Goal: Information Seeking & Learning: Learn about a topic

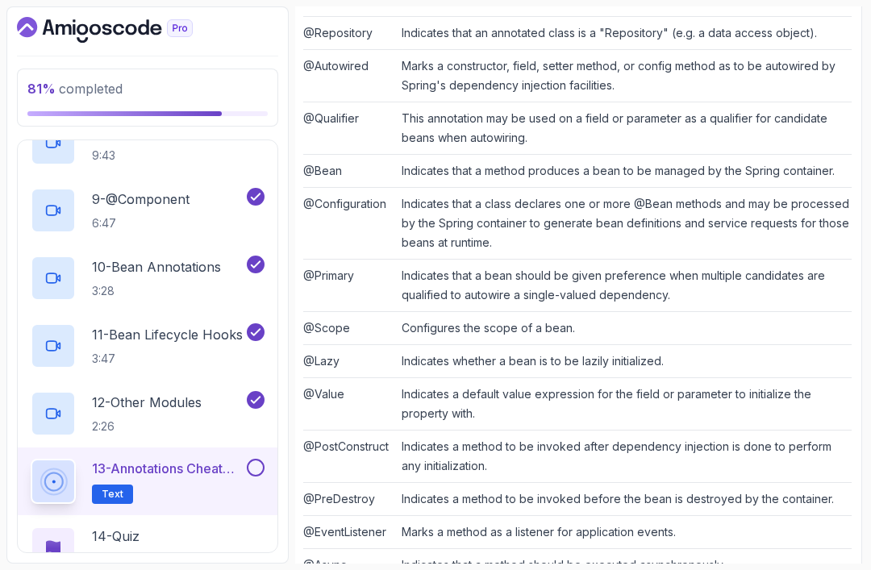
scroll to position [509, 2]
click at [255, 465] on button at bounding box center [256, 468] width 18 height 18
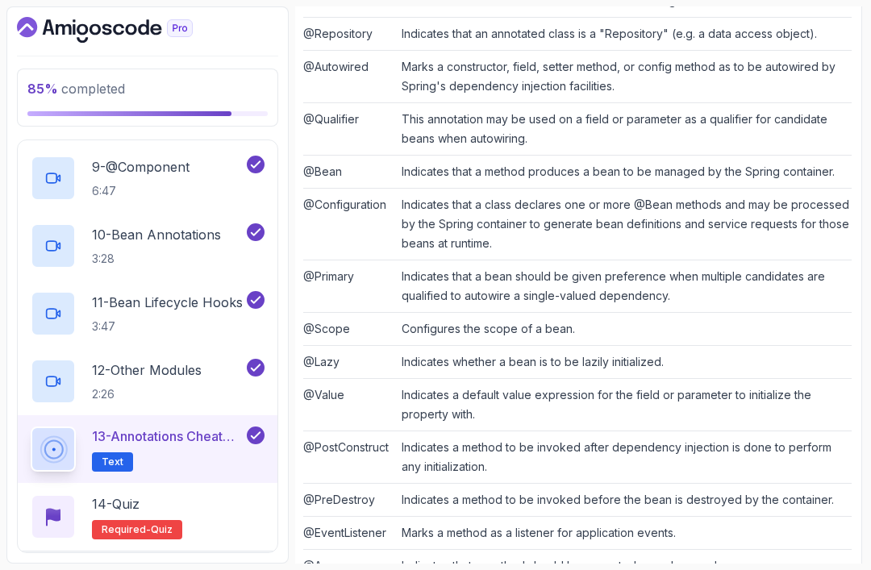
scroll to position [694, 0]
click at [144, 531] on span "Required-" at bounding box center [126, 530] width 49 height 13
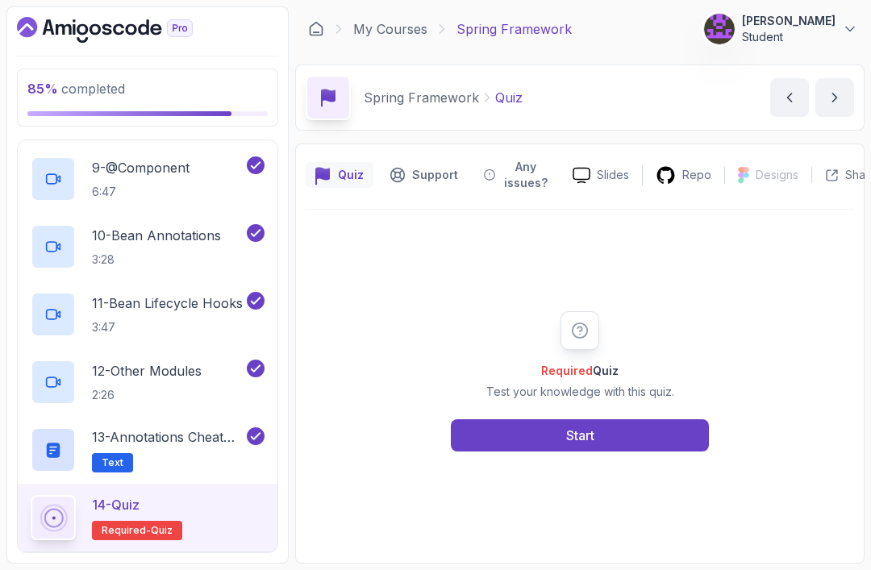
click at [620, 452] on button "Start" at bounding box center [580, 435] width 258 height 32
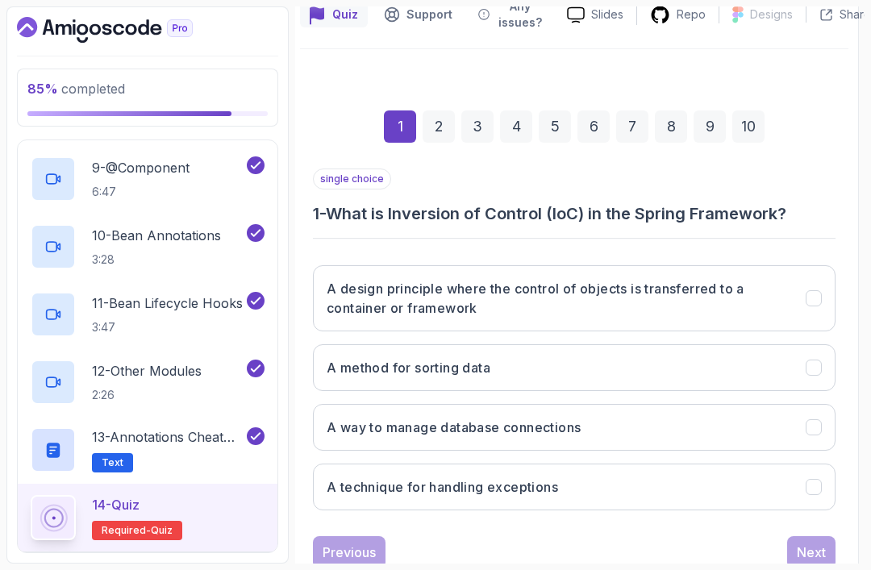
scroll to position [160, 5]
click at [650, 301] on h3 "A design principle where the control of objects is transferred to a container o…" at bounding box center [557, 299] width 460 height 39
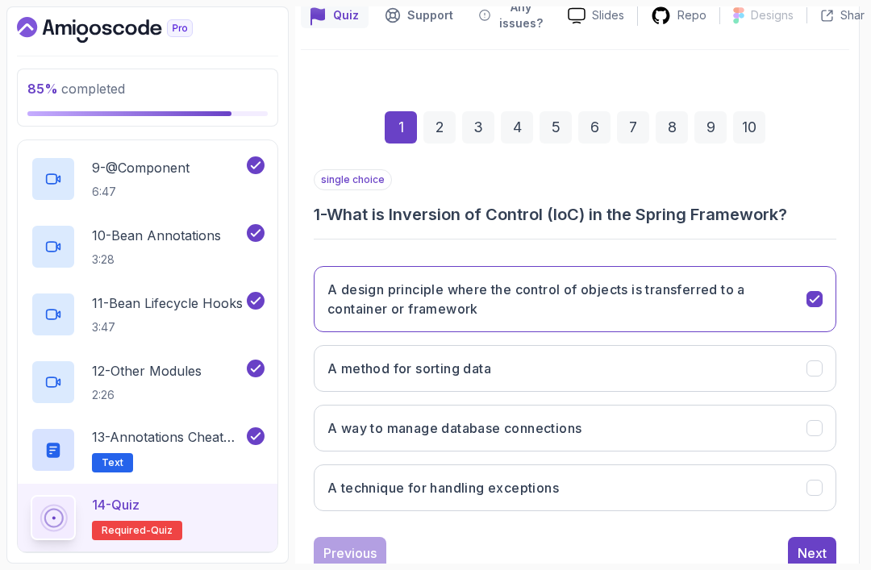
scroll to position [52, 0]
click at [813, 544] on div "Next" at bounding box center [812, 553] width 29 height 19
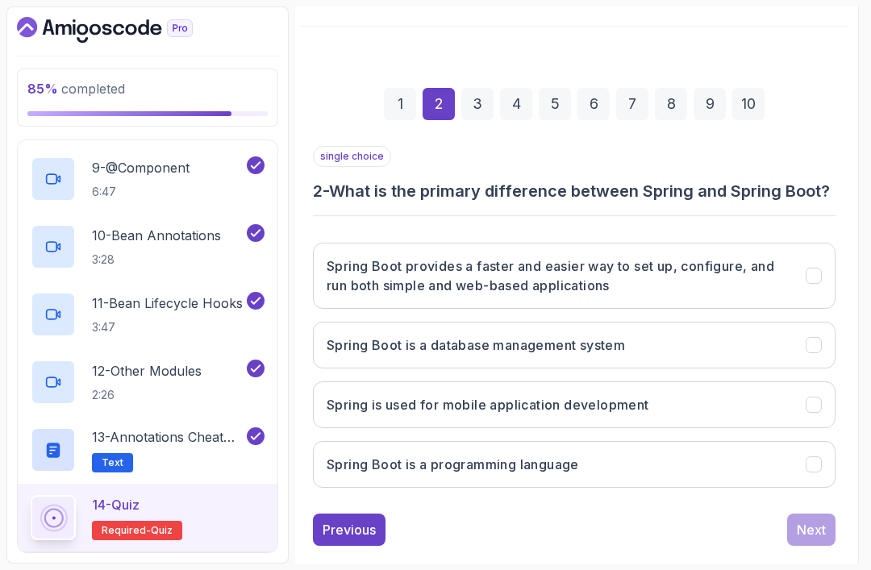
scroll to position [182, 5]
click at [678, 323] on button "Spring Boot is a database management system" at bounding box center [575, 346] width 523 height 47
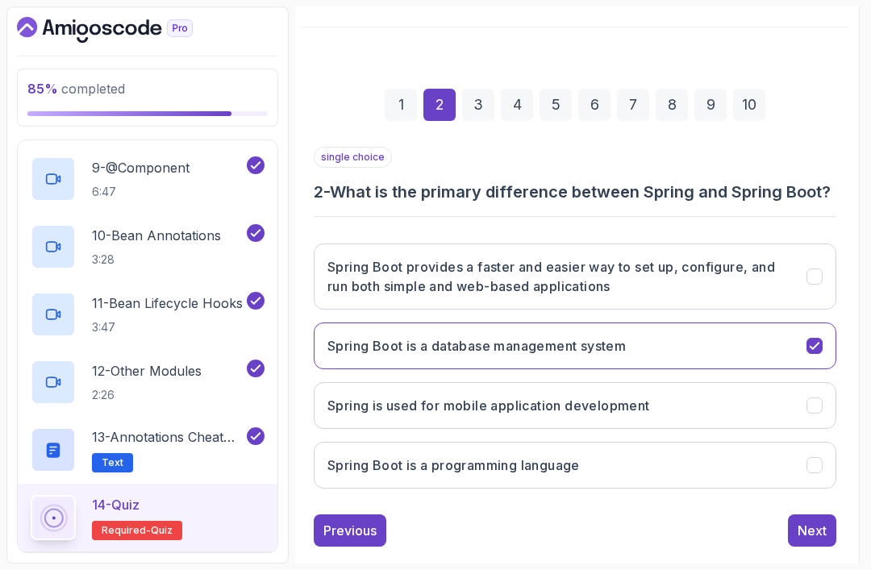
click at [647, 257] on h3 "Spring Boot provides a faster and easier way to set up, configure, and run both…" at bounding box center [557, 276] width 460 height 39
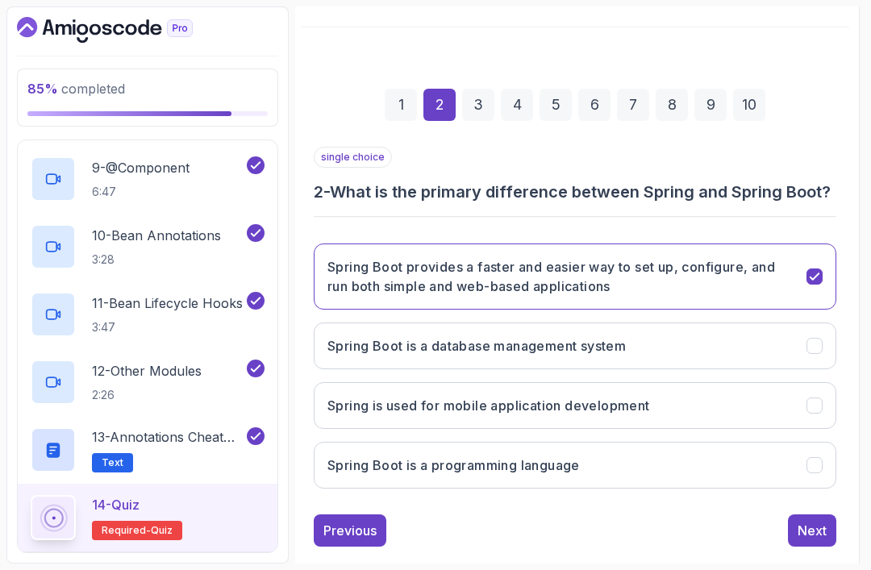
click at [811, 521] on div "Next" at bounding box center [812, 530] width 29 height 19
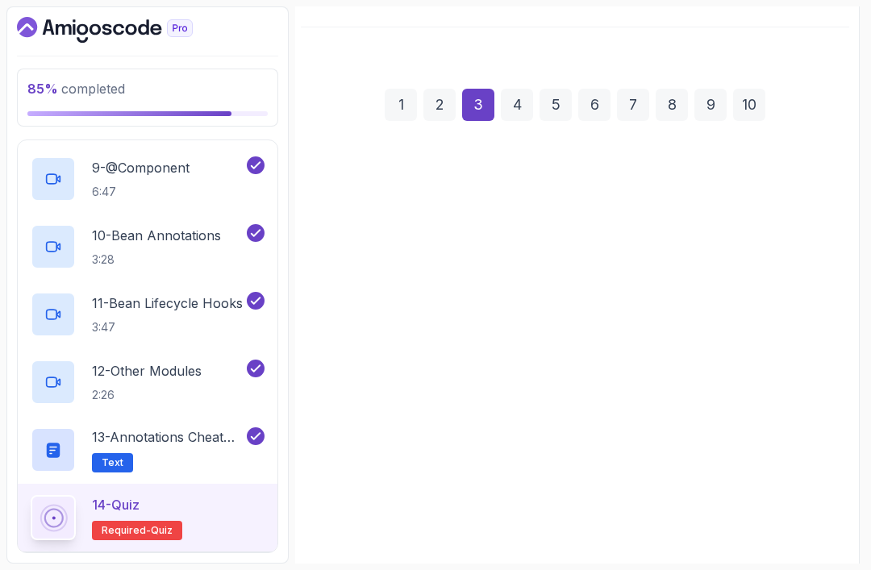
scroll to position [163, 5]
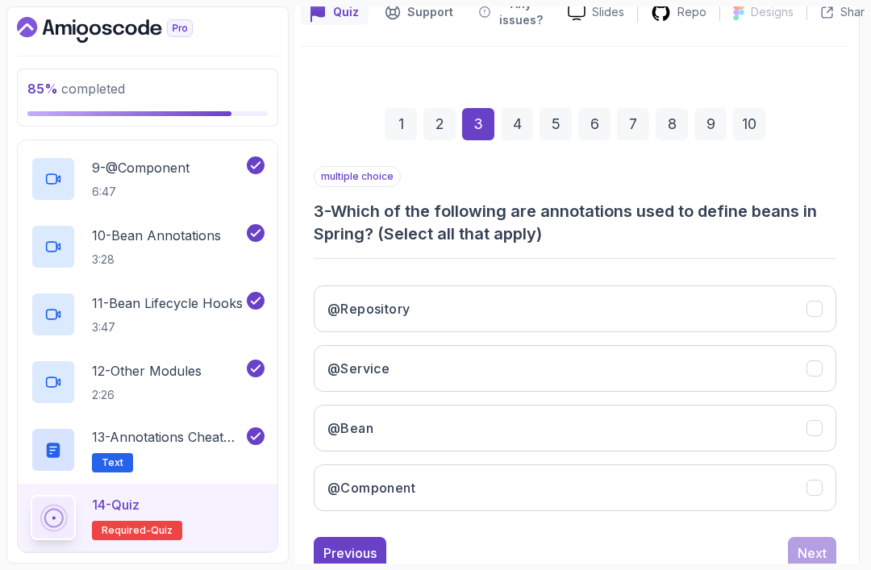
click at [808, 421] on icon "@Bean" at bounding box center [814, 428] width 15 height 15
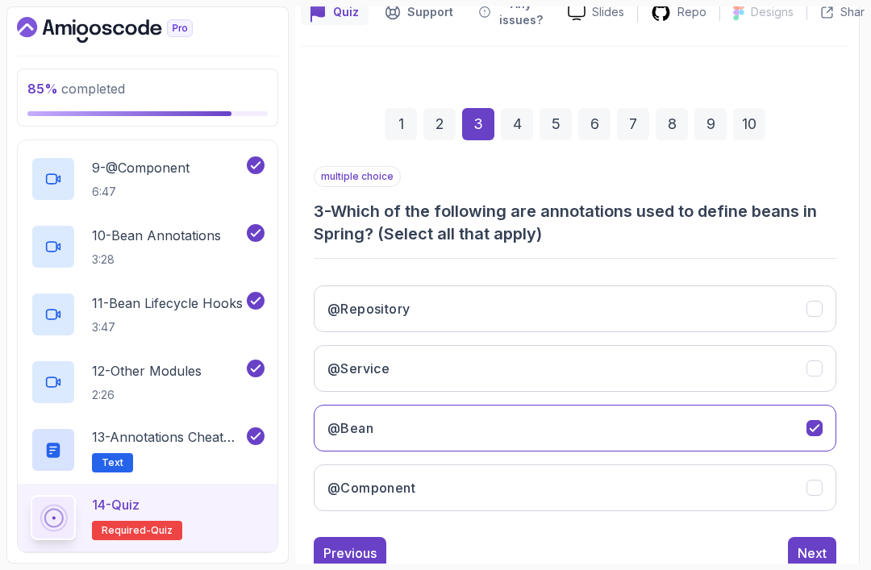
click at [835, 465] on button "@Component" at bounding box center [575, 488] width 523 height 47
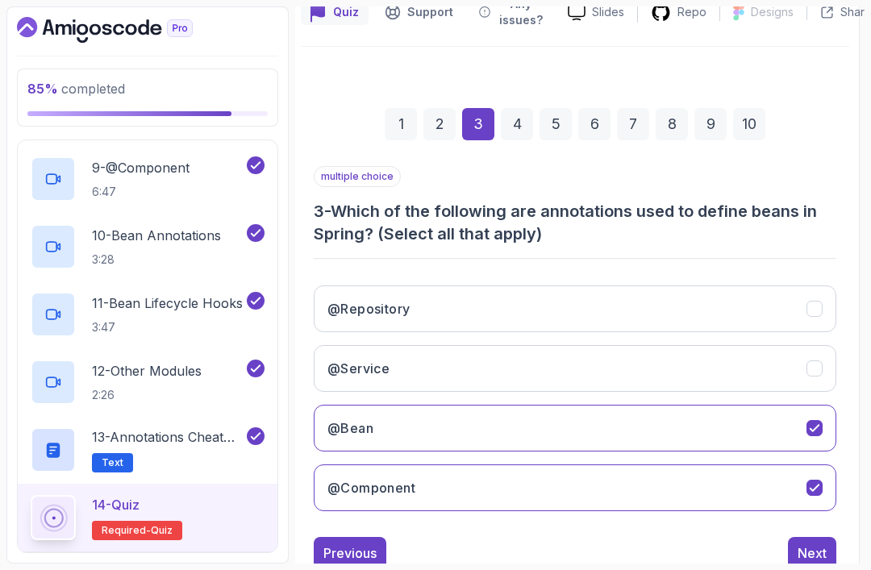
click at [817, 302] on icon "@Repository" at bounding box center [814, 309] width 15 height 15
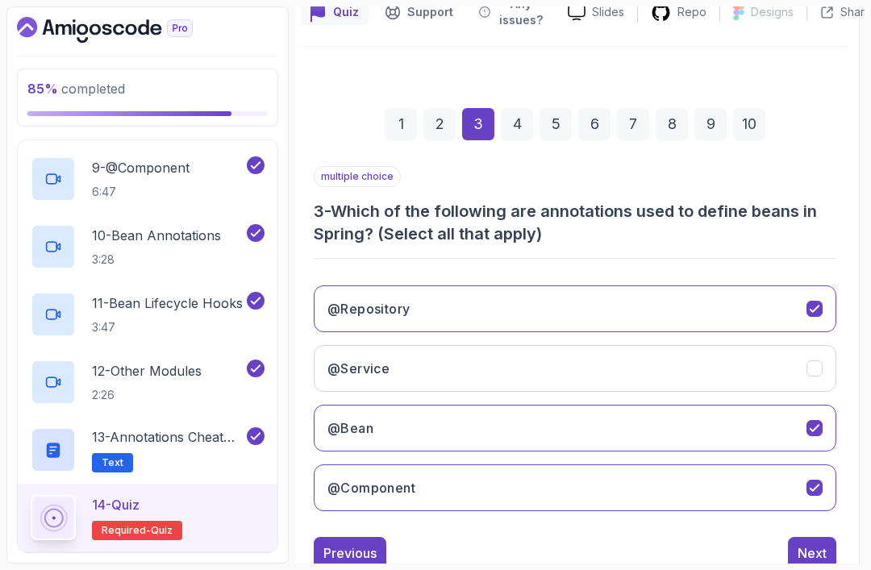
click at [744, 345] on button "@Service" at bounding box center [575, 368] width 523 height 47
click at [817, 544] on div "Next" at bounding box center [812, 553] width 29 height 19
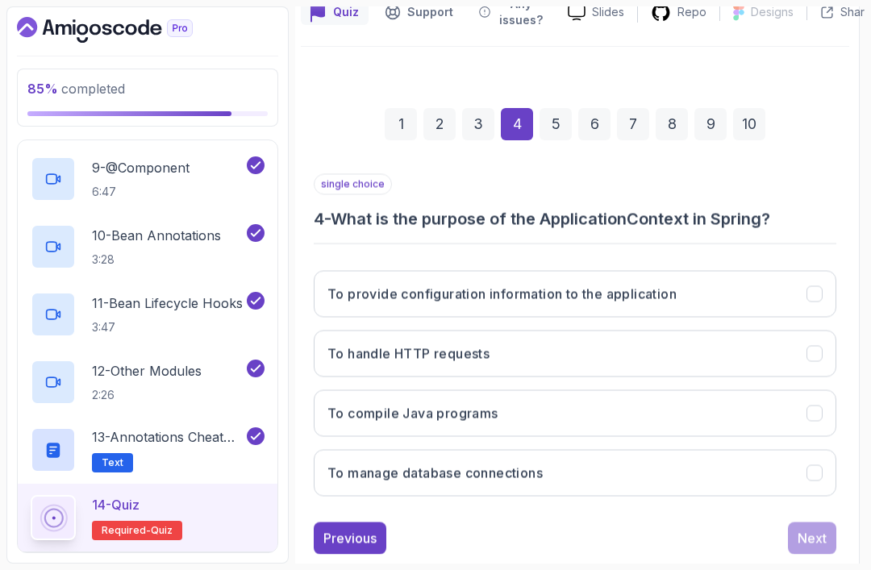
scroll to position [140, 5]
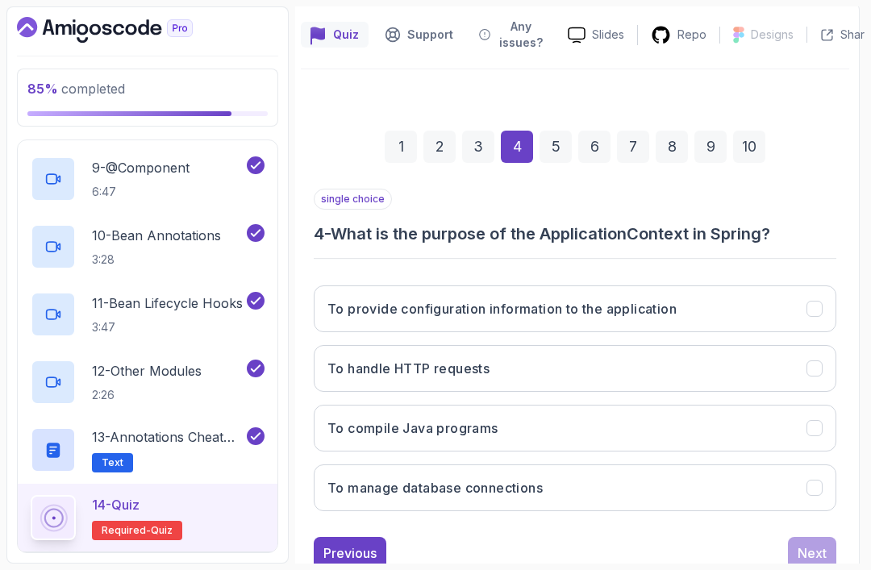
click at [753, 286] on button "To provide configuration information to the application" at bounding box center [575, 309] width 523 height 47
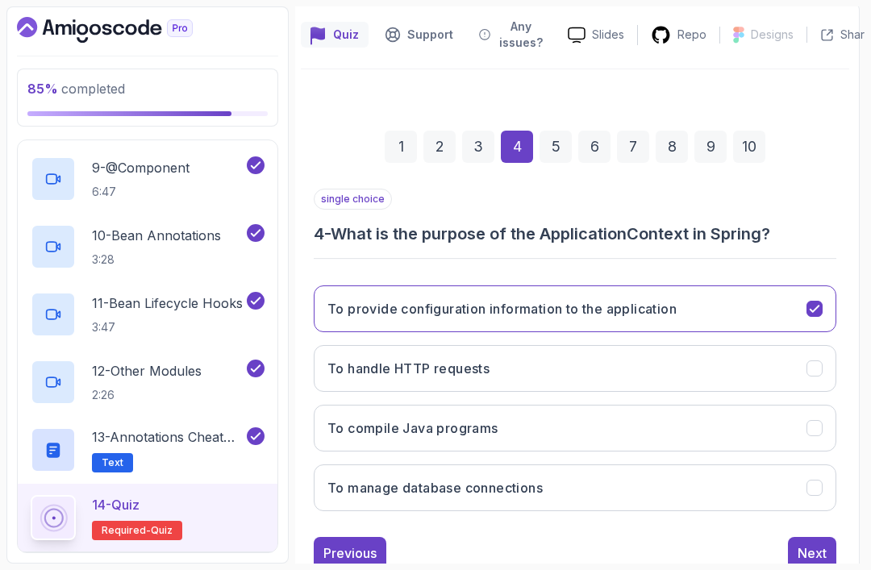
click at [819, 544] on div "Next" at bounding box center [812, 553] width 29 height 19
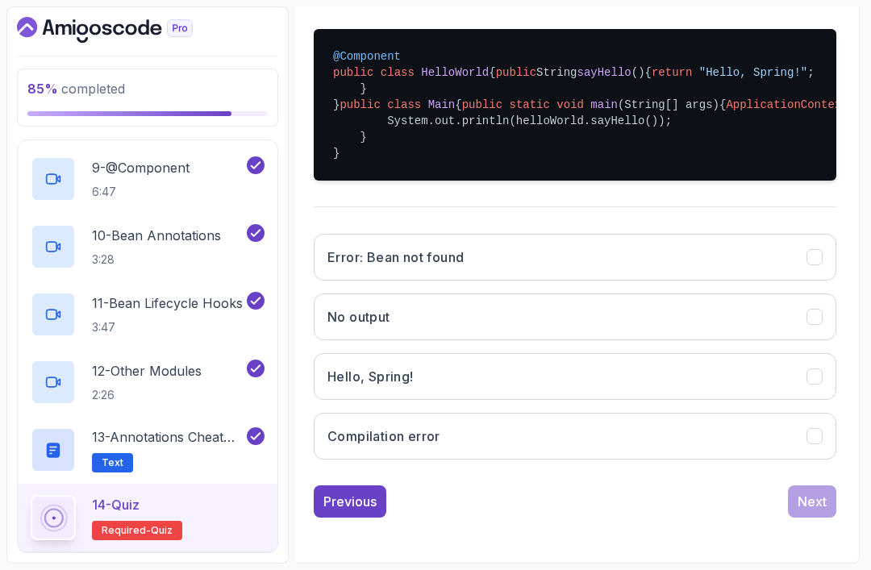
scroll to position [465, 5]
click at [815, 379] on icon "Hello, Spring!" at bounding box center [815, 376] width 9 height 6
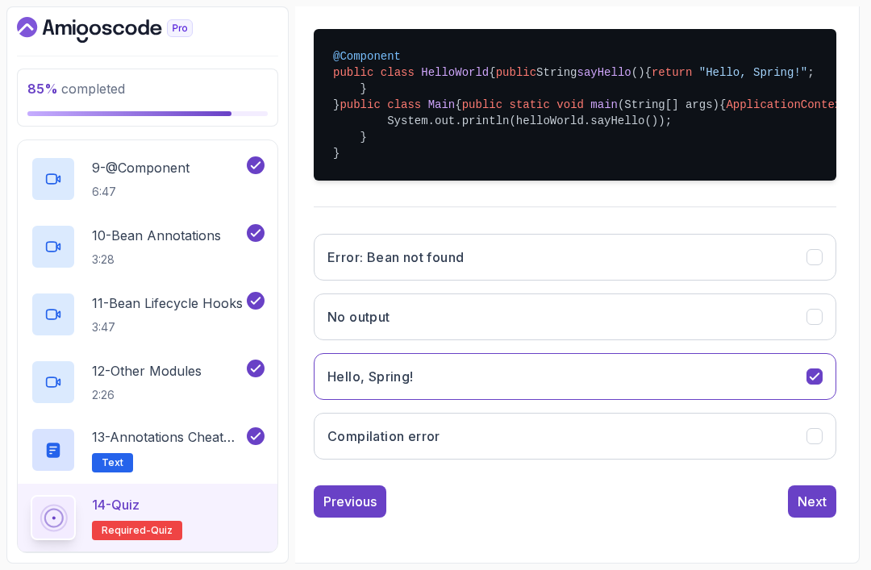
click at [810, 503] on div "Next" at bounding box center [812, 501] width 29 height 19
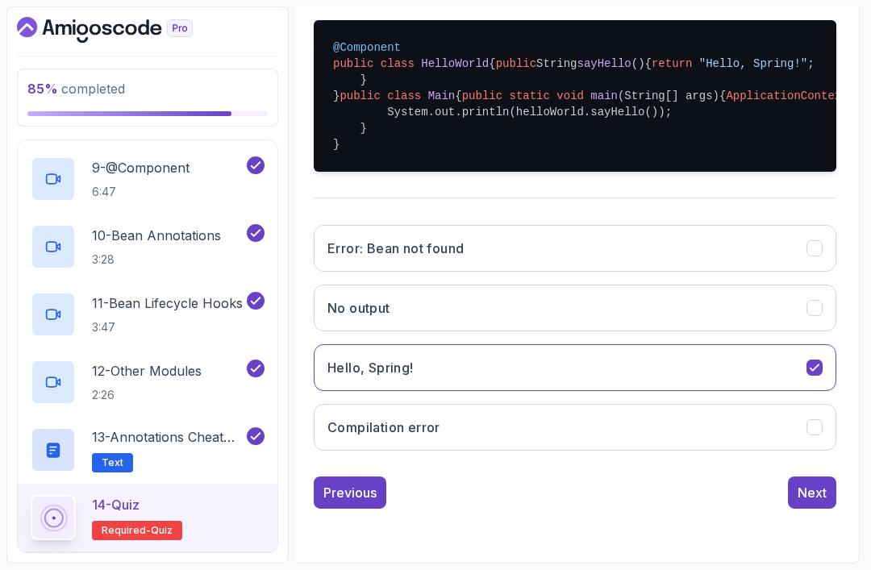
scroll to position [160, 5]
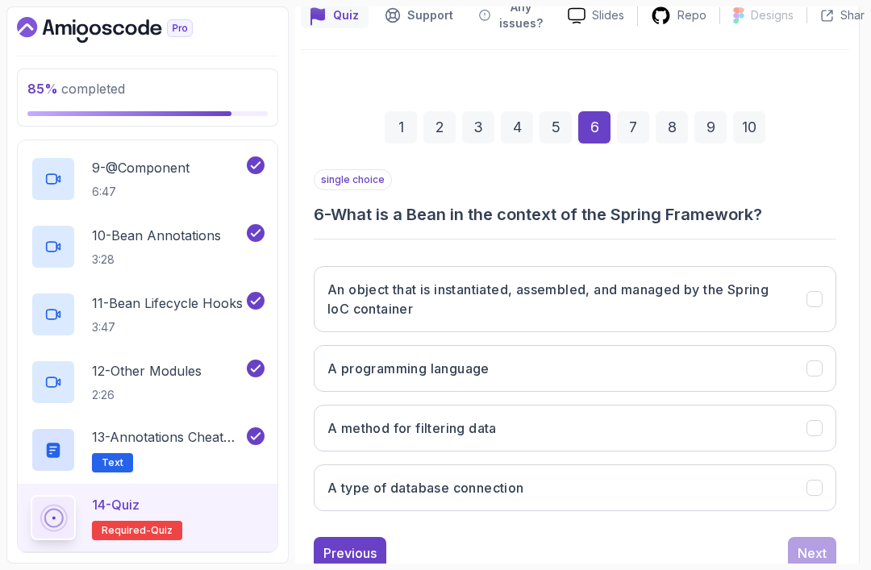
click at [646, 280] on h3 "An object that is instantiated, assembled, and managed by the Spring IoC contai…" at bounding box center [557, 299] width 460 height 39
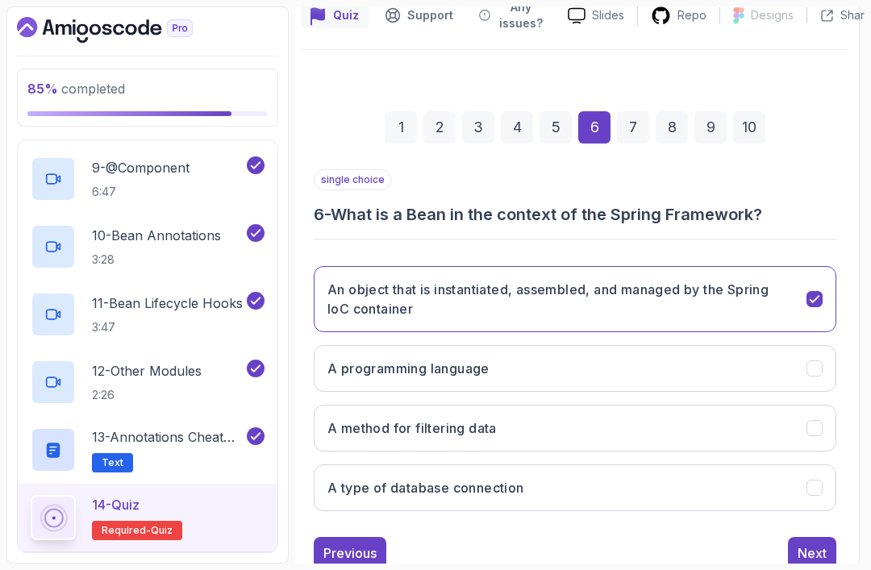
click at [810, 544] on div "Next" at bounding box center [812, 553] width 29 height 19
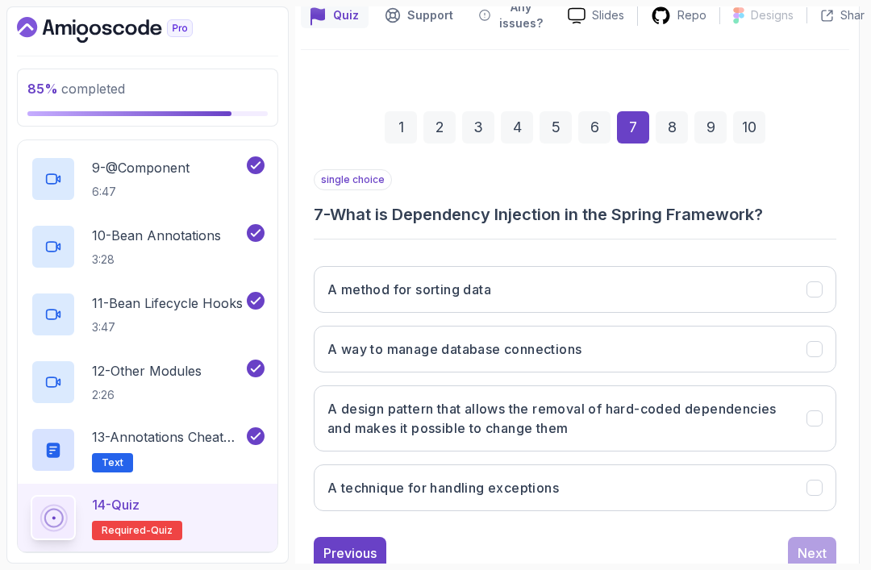
click at [661, 399] on h3 "A design pattern that allows the removal of hard-coded dependencies and makes i…" at bounding box center [557, 418] width 460 height 39
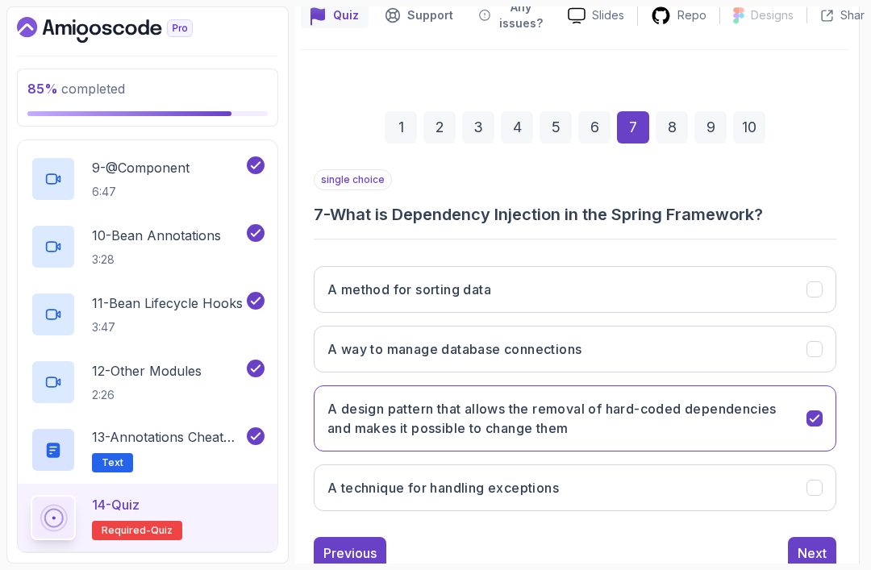
click at [820, 544] on div "Next" at bounding box center [812, 553] width 29 height 19
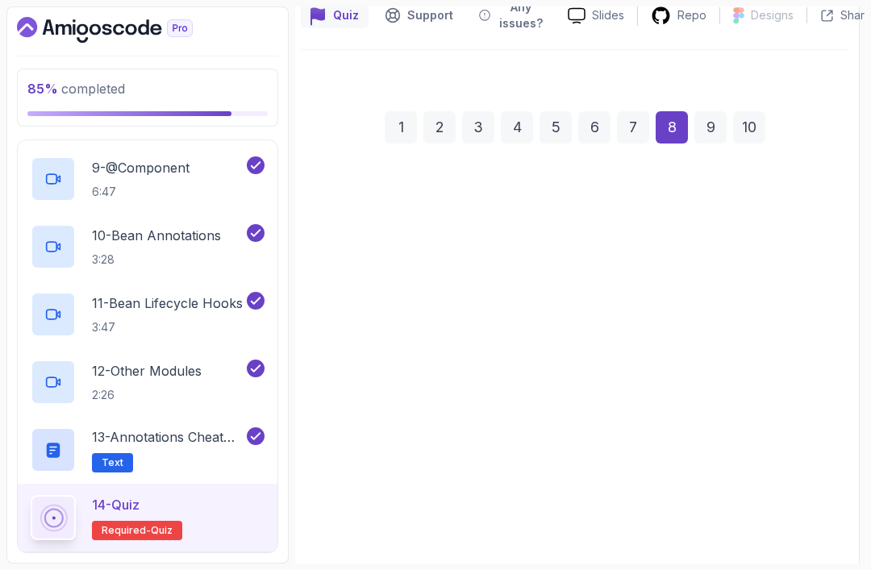
scroll to position [140, 5]
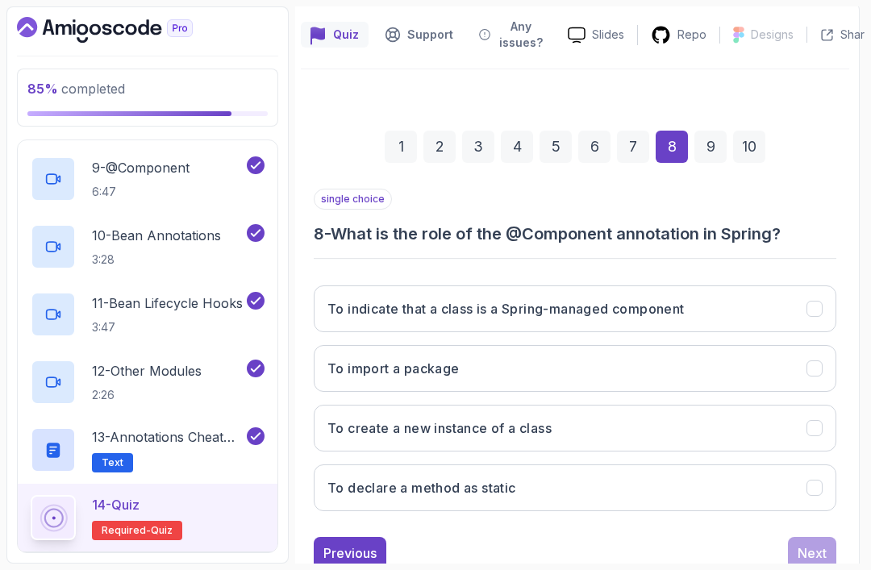
click at [811, 286] on button "To indicate that a class is a Spring-managed component" at bounding box center [575, 309] width 523 height 47
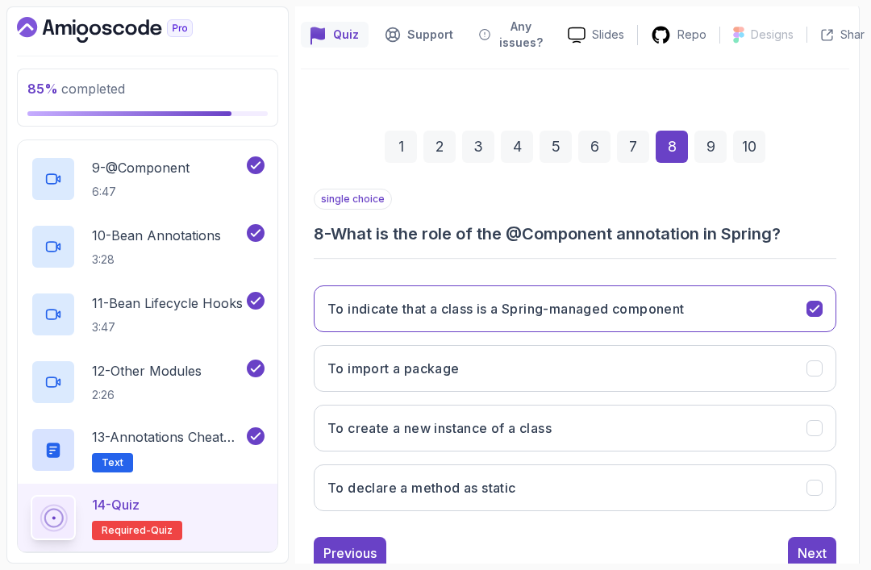
click at [815, 544] on div "Next" at bounding box center [812, 553] width 29 height 19
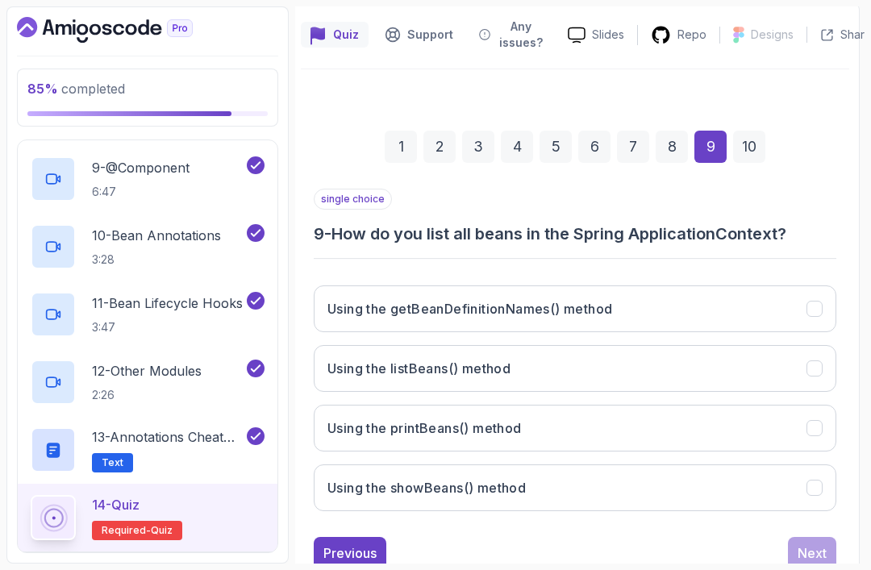
click at [815, 302] on icon "Using the getBeanDefinitionNames() method" at bounding box center [814, 309] width 15 height 15
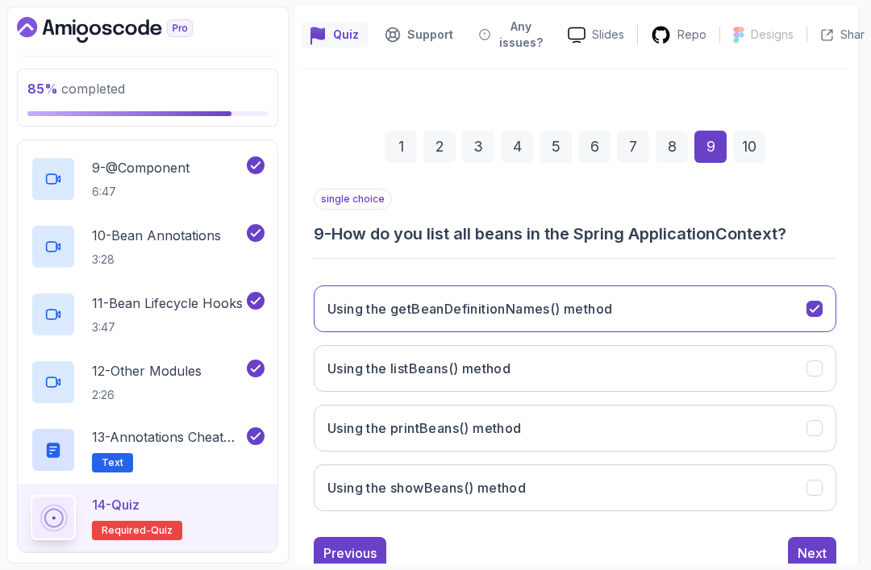
click at [803, 537] on button "Next" at bounding box center [812, 553] width 48 height 32
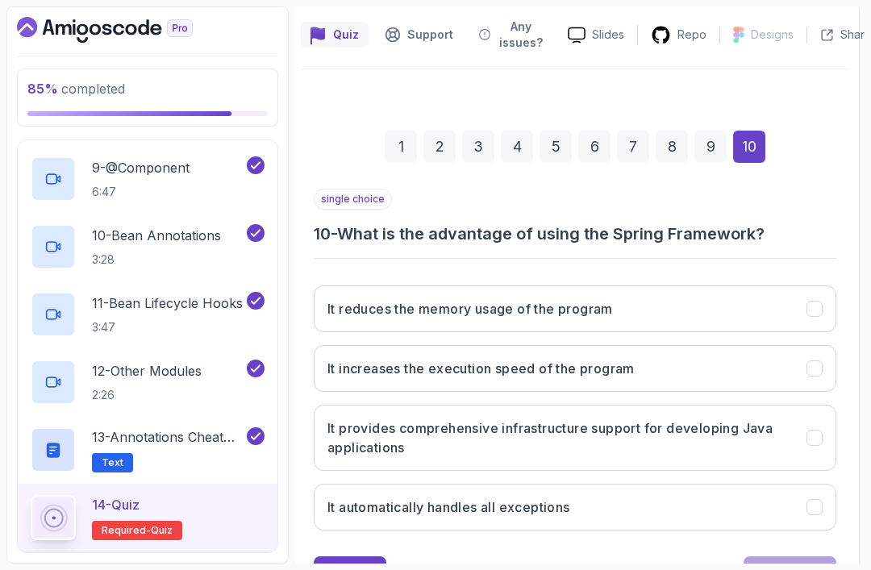
click at [812, 431] on icon "It provides comprehensive infrastructure support for developing Java applicatio…" at bounding box center [814, 438] width 15 height 15
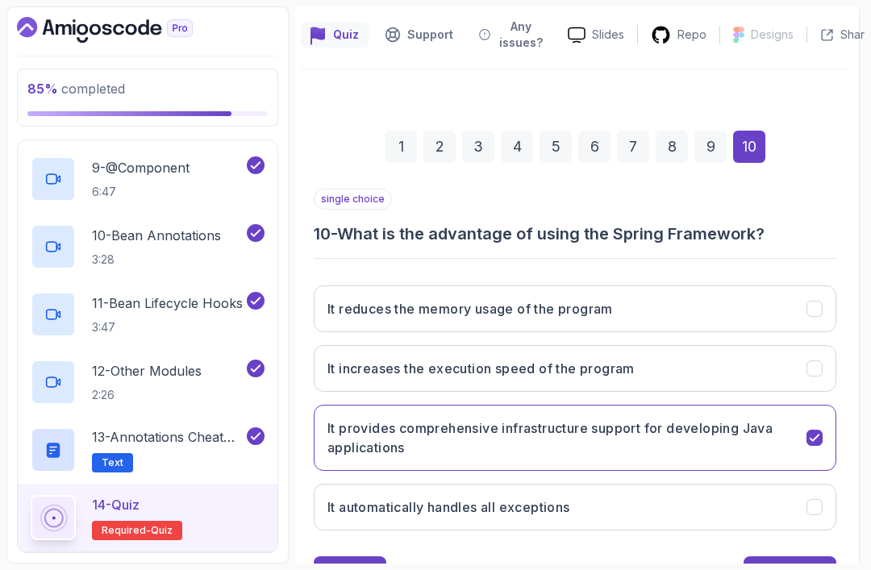
click at [782, 563] on div "Submit Quiz" at bounding box center [789, 572] width 73 height 19
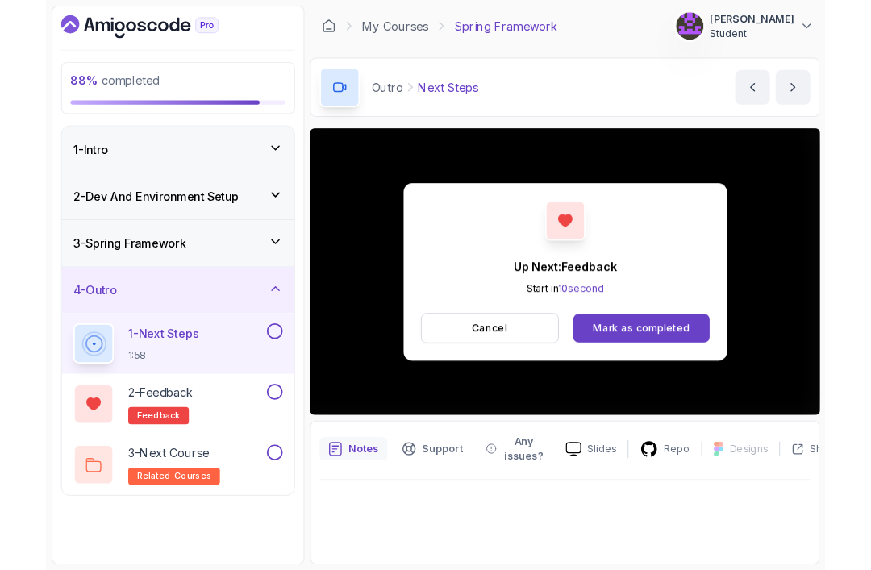
scroll to position [52, 0]
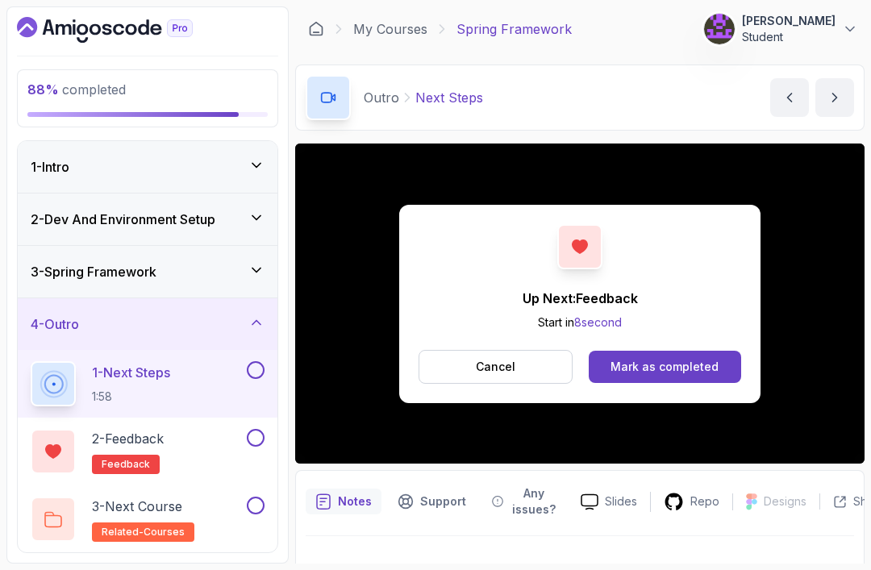
click at [665, 359] on div "Mark as completed" at bounding box center [665, 367] width 108 height 16
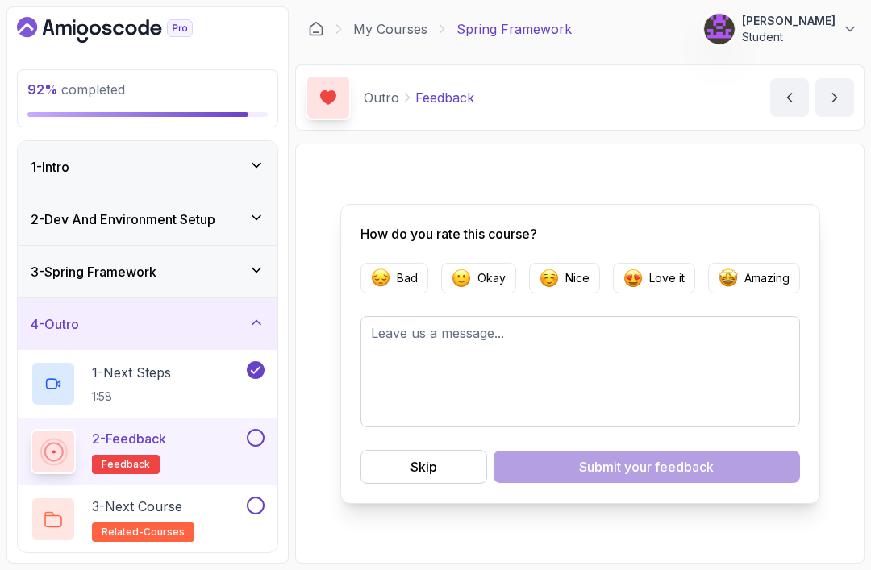
click at [556, 269] on img "button" at bounding box center [549, 278] width 19 height 19
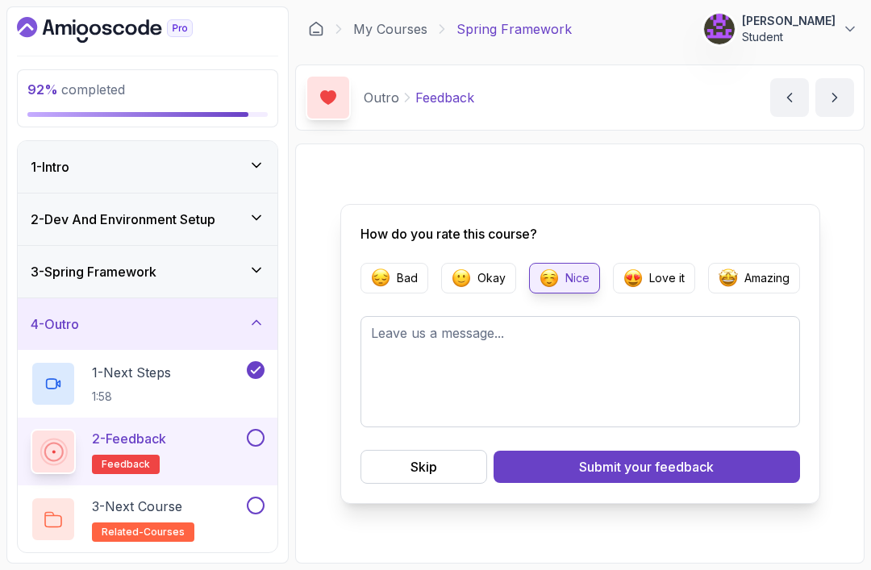
click at [699, 457] on span "your feedback" at bounding box center [669, 466] width 90 height 19
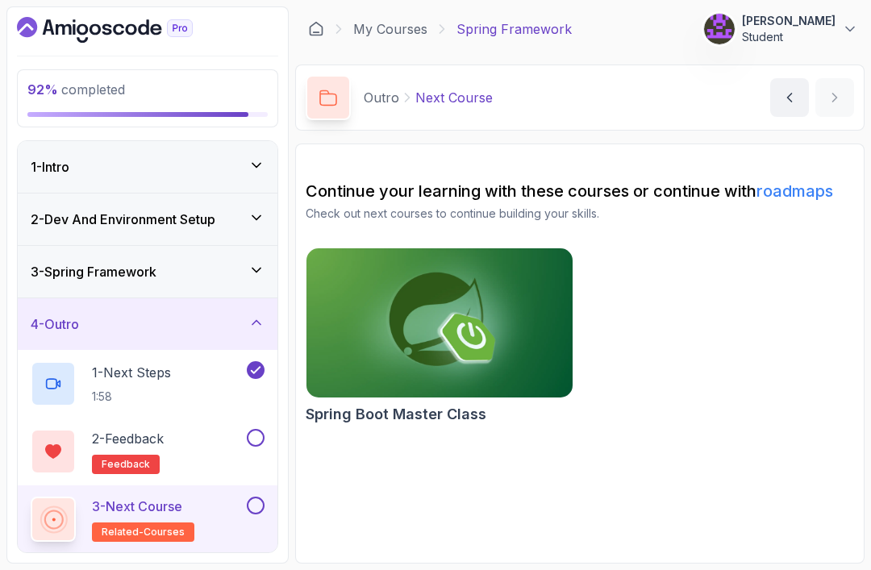
click at [250, 429] on button at bounding box center [256, 438] width 18 height 18
click at [269, 486] on div "3 - Next Course related-courses" at bounding box center [148, 520] width 260 height 68
click at [273, 486] on div "3 - Next Course related-courses" at bounding box center [148, 520] width 260 height 68
click at [254, 497] on button at bounding box center [256, 506] width 18 height 18
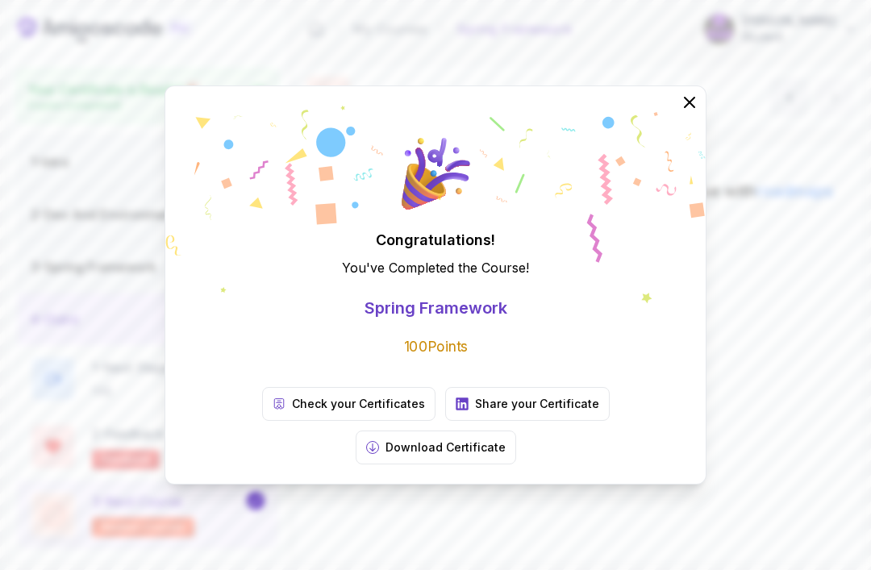
click at [683, 112] on icon at bounding box center [689, 102] width 19 height 19
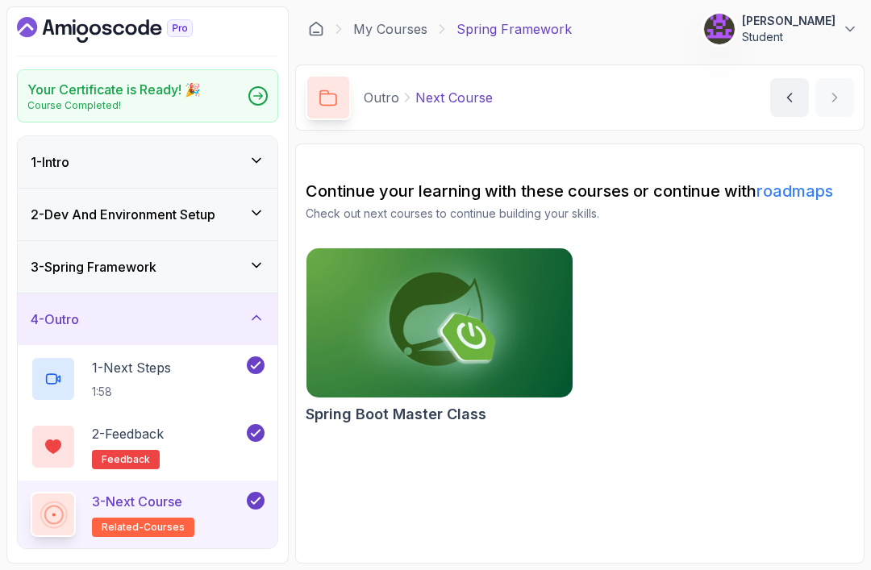
click at [395, 36] on link "My Courses" at bounding box center [390, 28] width 74 height 19
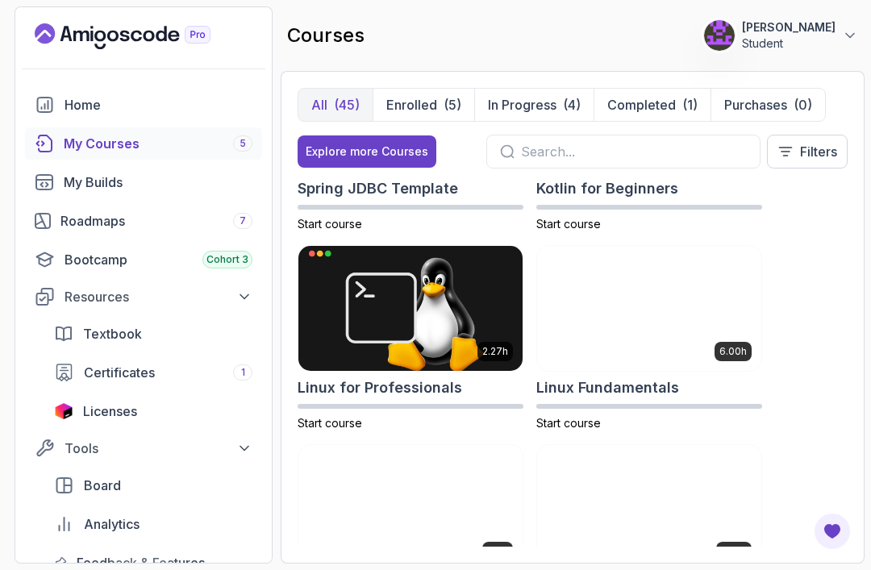
scroll to position [2931, 0]
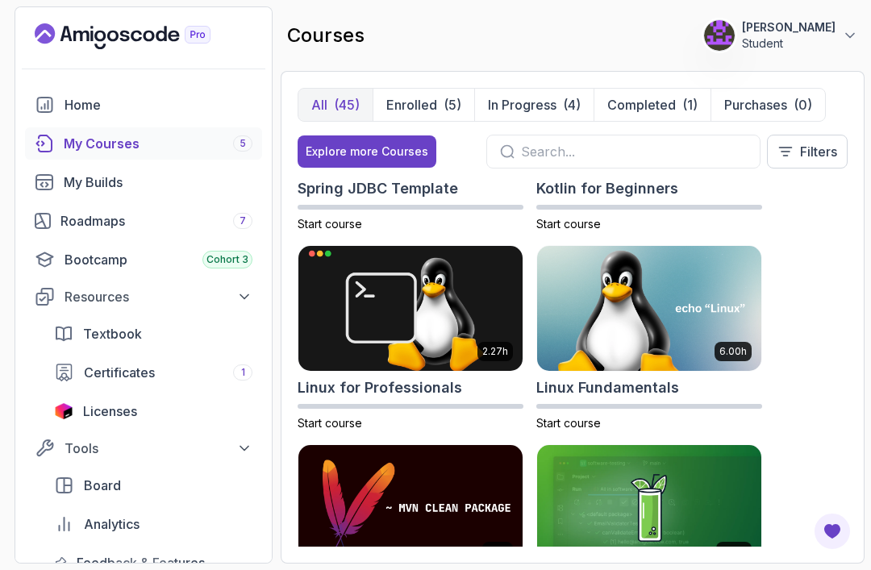
click at [446, 351] on img at bounding box center [410, 309] width 224 height 126
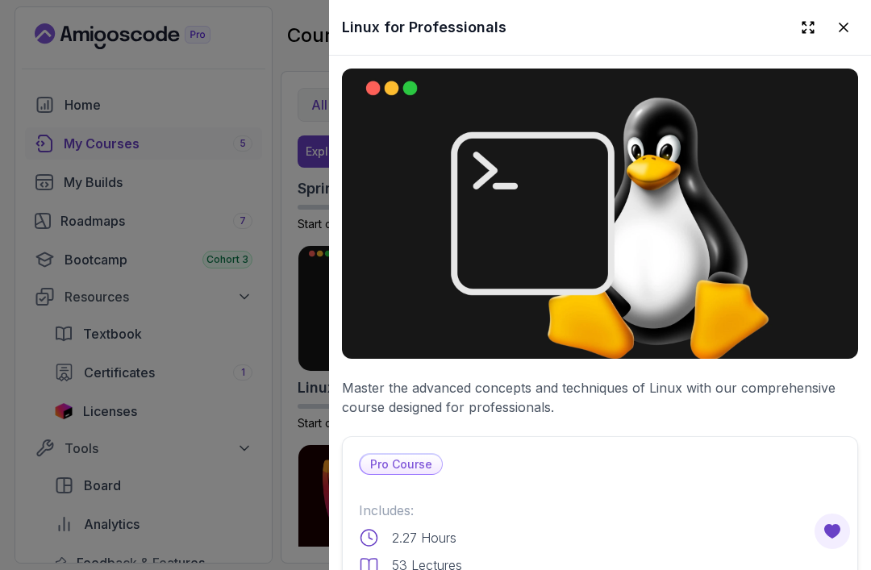
click at [840, 37] on button at bounding box center [843, 27] width 29 height 29
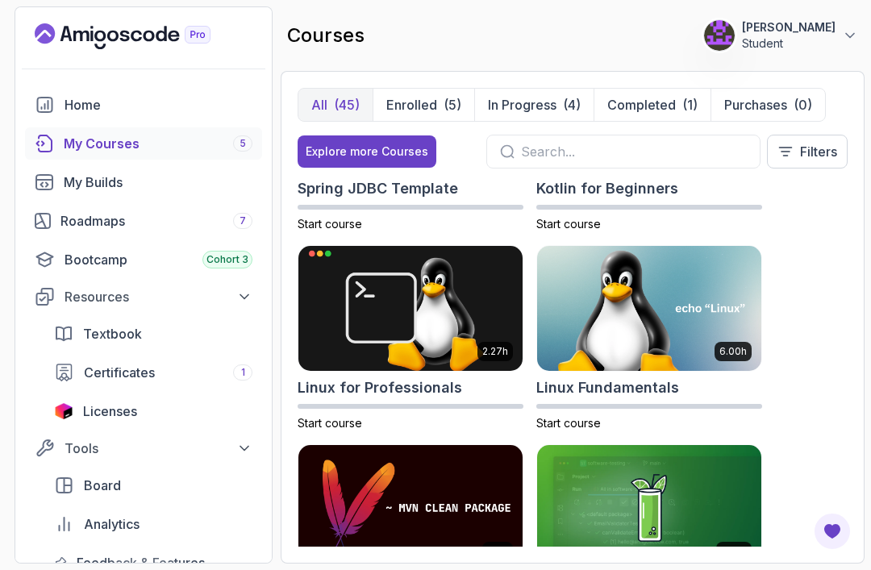
click at [641, 333] on img at bounding box center [649, 309] width 224 height 126
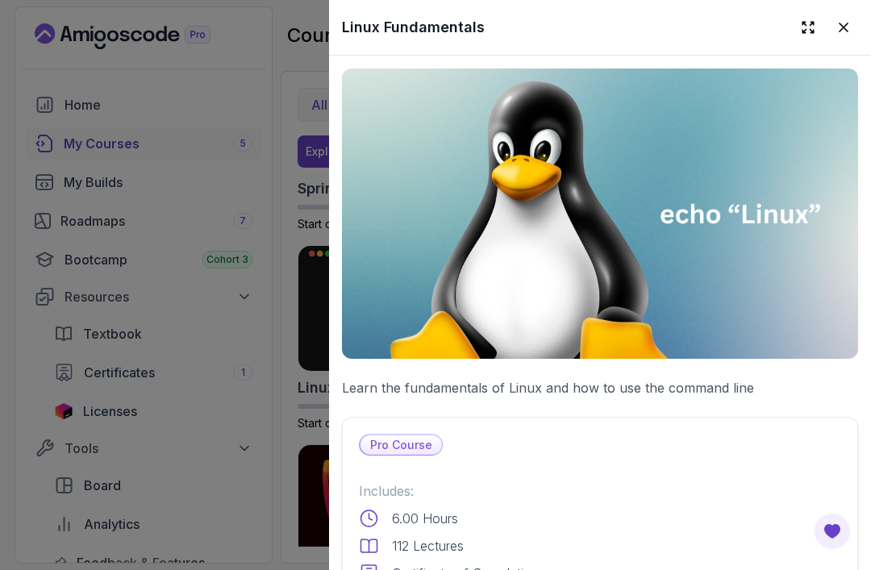
click at [419, 439] on p "Pro Course" at bounding box center [401, 445] width 81 height 19
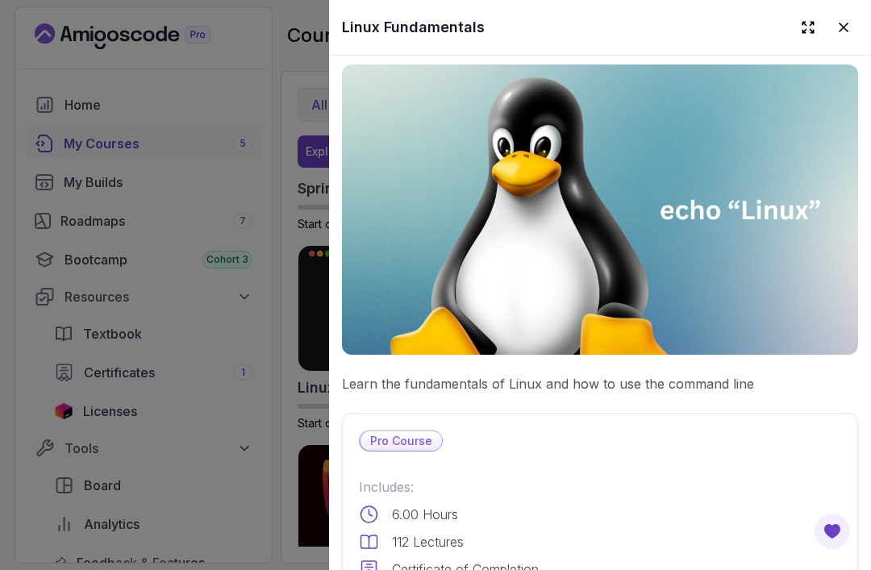
scroll to position [6, 0]
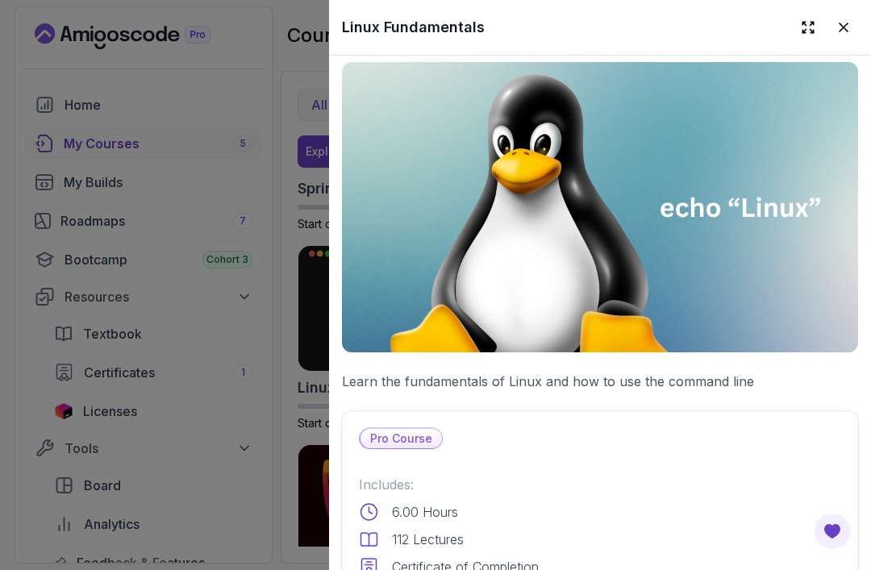
click at [410, 436] on p "Pro Course" at bounding box center [401, 438] width 81 height 19
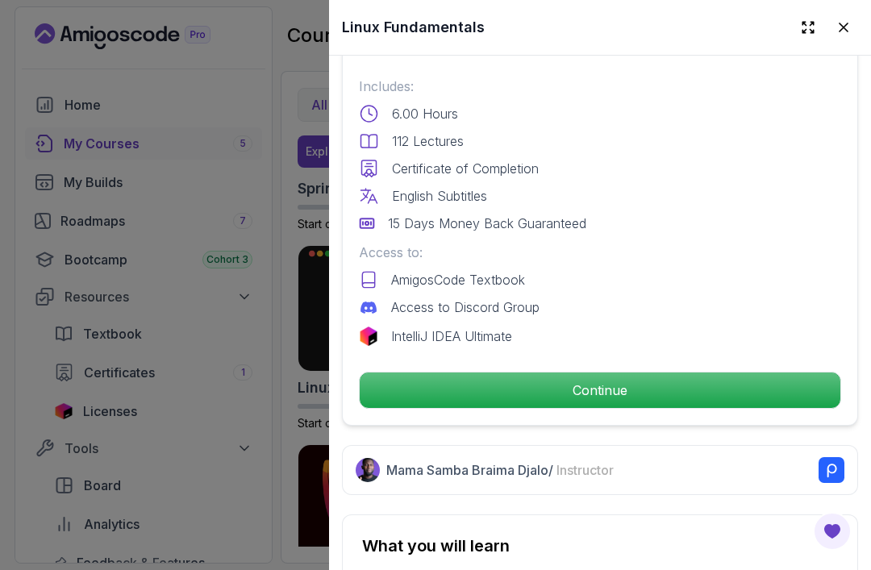
scroll to position [407, 0]
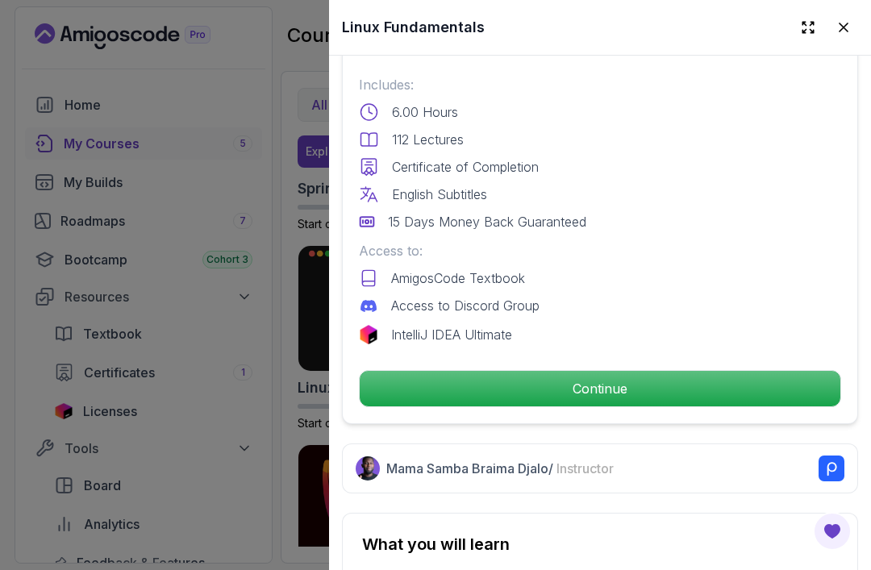
click at [667, 383] on p "Continue" at bounding box center [600, 388] width 481 height 35
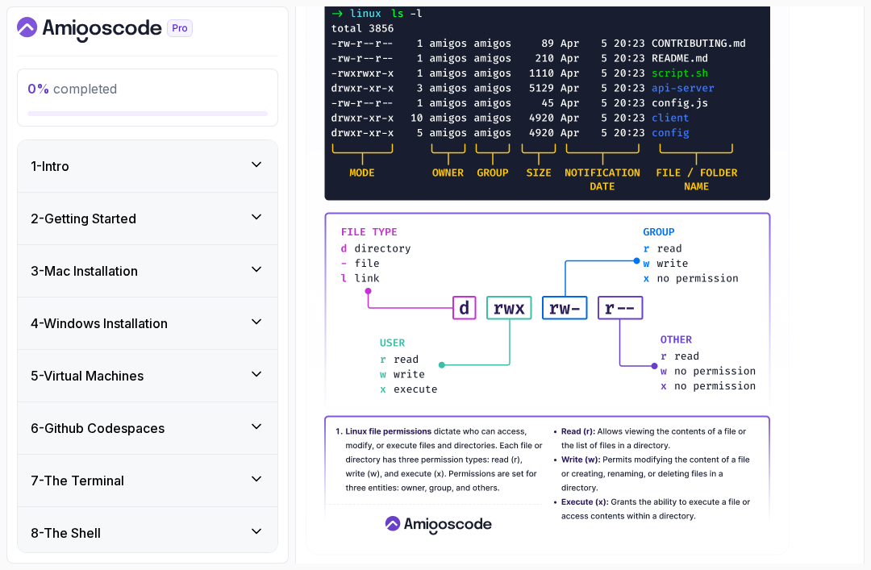
scroll to position [340, 0]
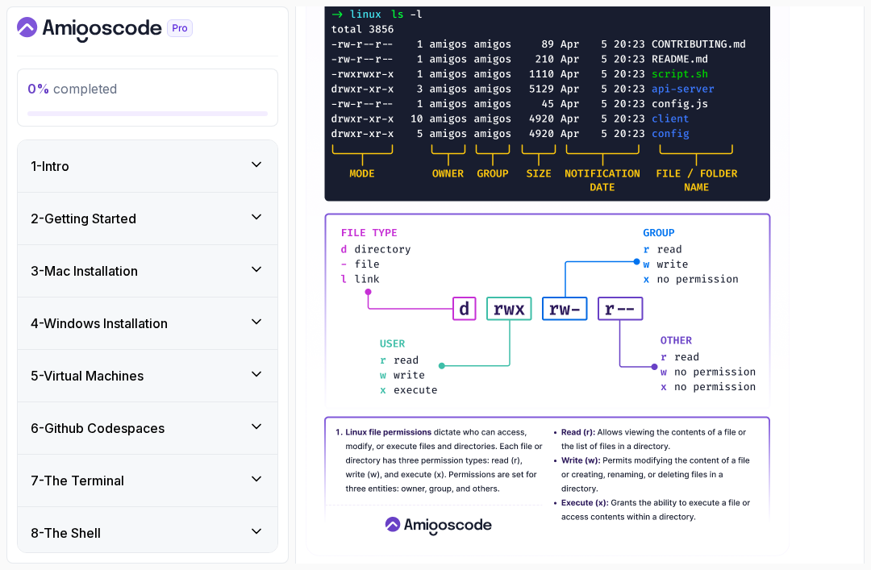
click at [182, 108] on div "0 % completed" at bounding box center [147, 97] width 240 height 37
click at [121, 163] on div "1 - Intro" at bounding box center [148, 165] width 234 height 19
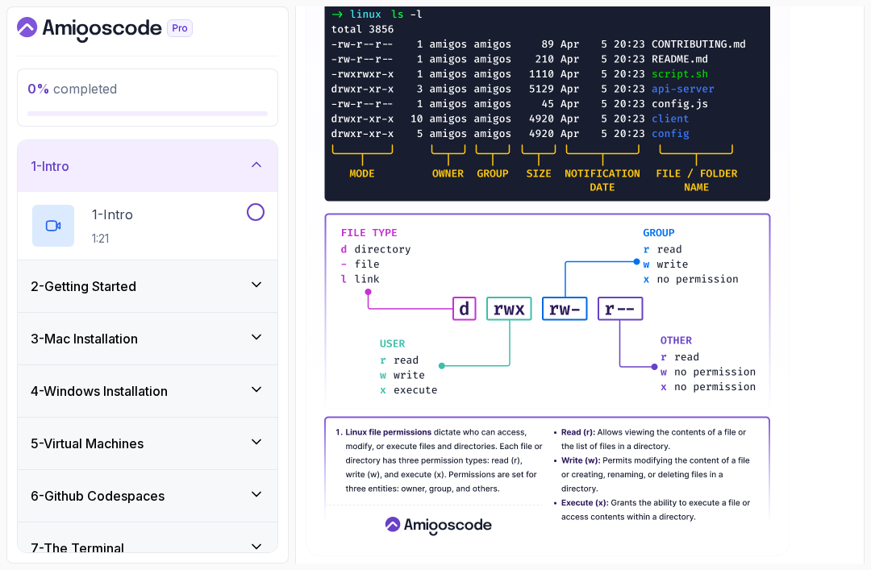
click at [252, 215] on button at bounding box center [256, 212] width 18 height 18
click at [800, 415] on p at bounding box center [580, 248] width 548 height 616
click at [150, 219] on div "1 - Intro 1:21" at bounding box center [137, 225] width 213 height 45
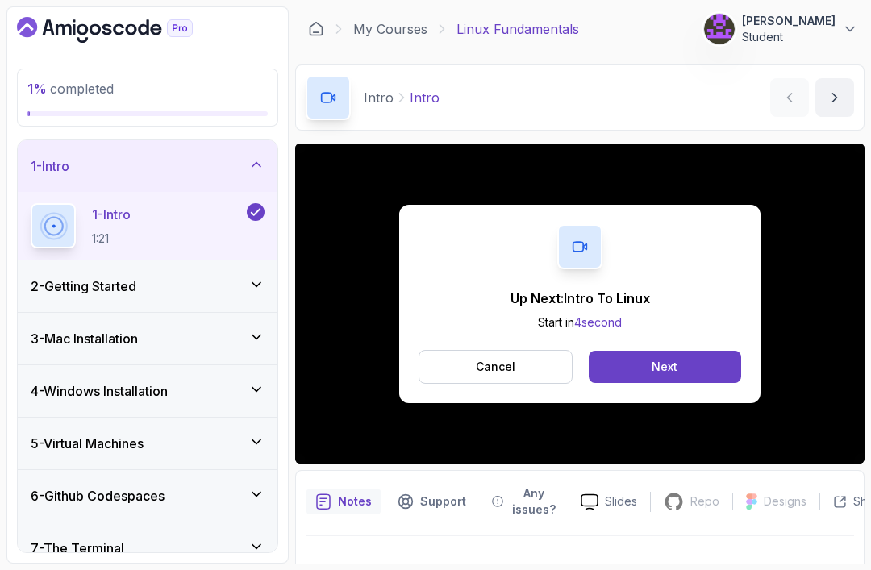
click at [650, 361] on button "Next" at bounding box center [665, 367] width 152 height 32
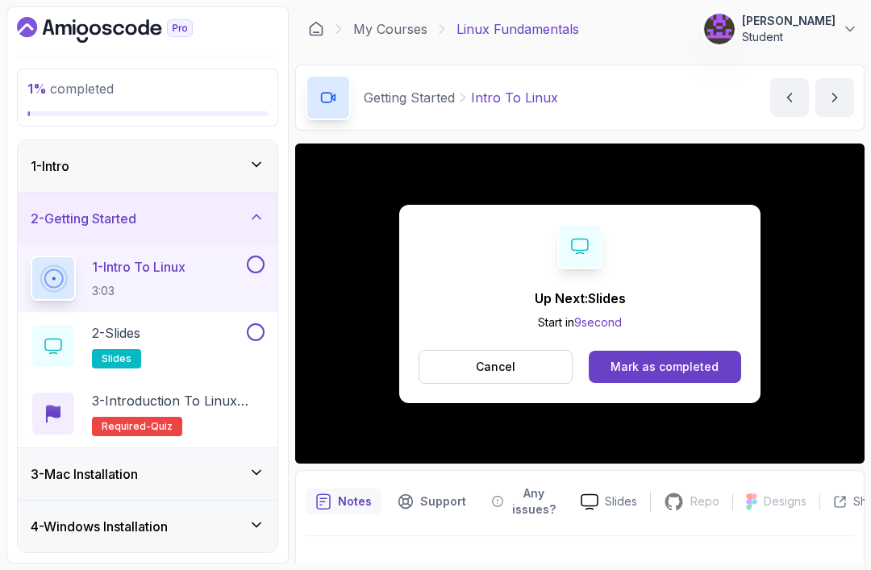
click at [684, 373] on div "Mark as completed" at bounding box center [665, 367] width 108 height 16
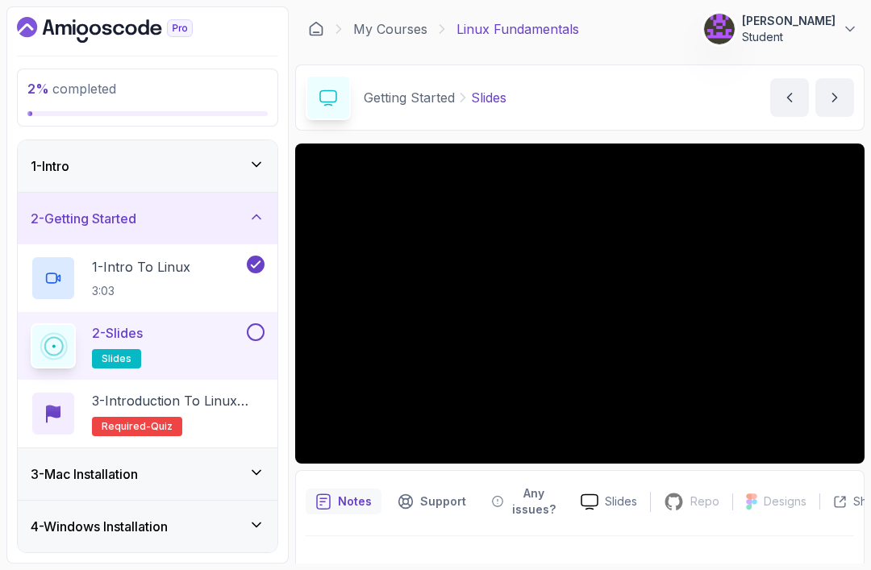
click at [160, 525] on h3 "4 - Windows Installation" at bounding box center [99, 526] width 137 height 19
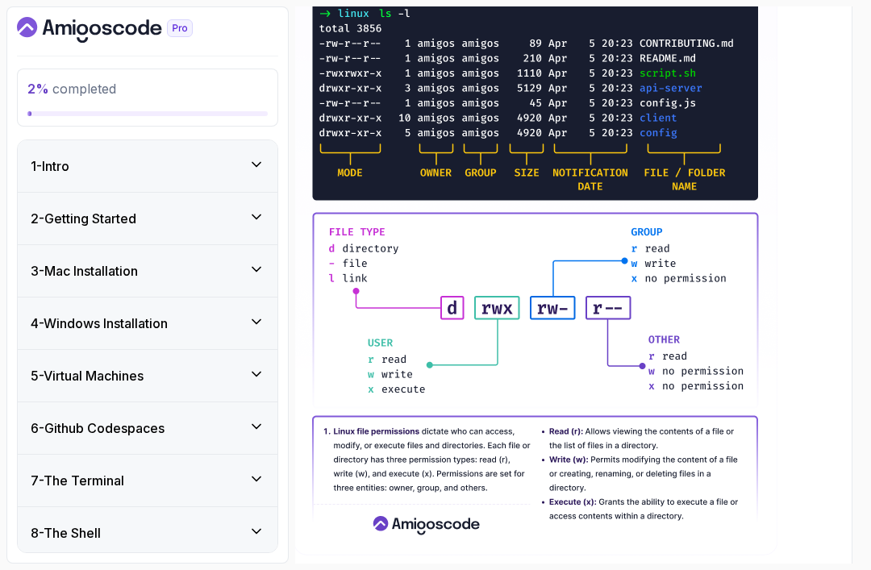
scroll to position [340, 12]
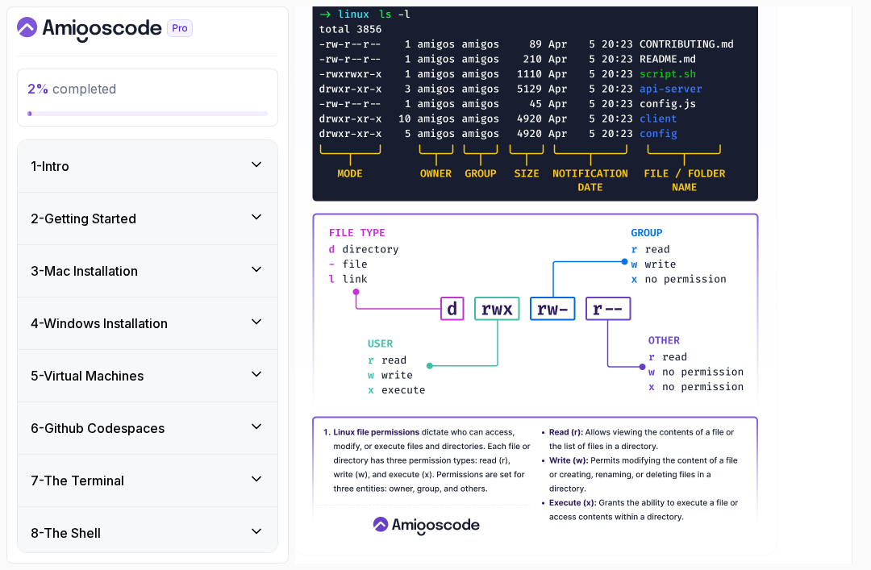
click at [142, 172] on div "1 - Intro" at bounding box center [148, 165] width 234 height 19
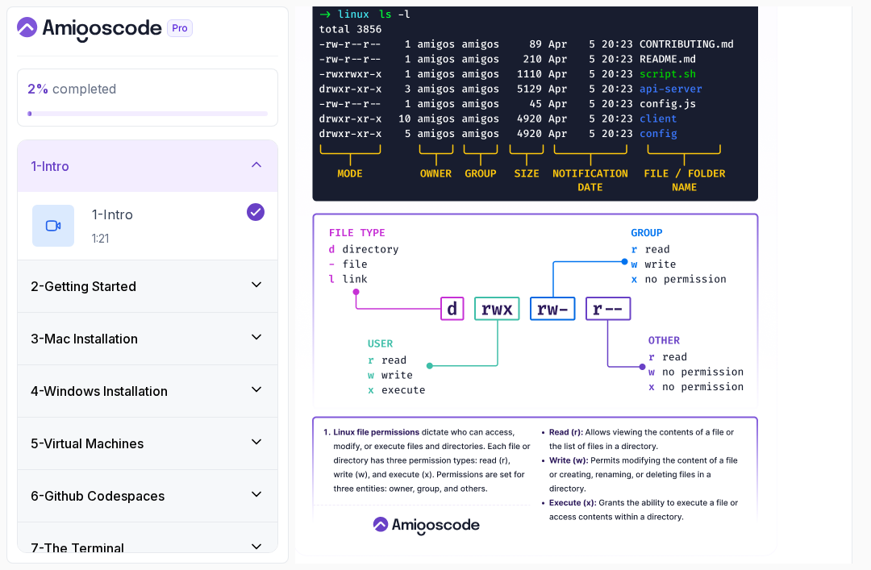
click at [177, 298] on div "2 - Getting Started" at bounding box center [148, 287] width 260 height 52
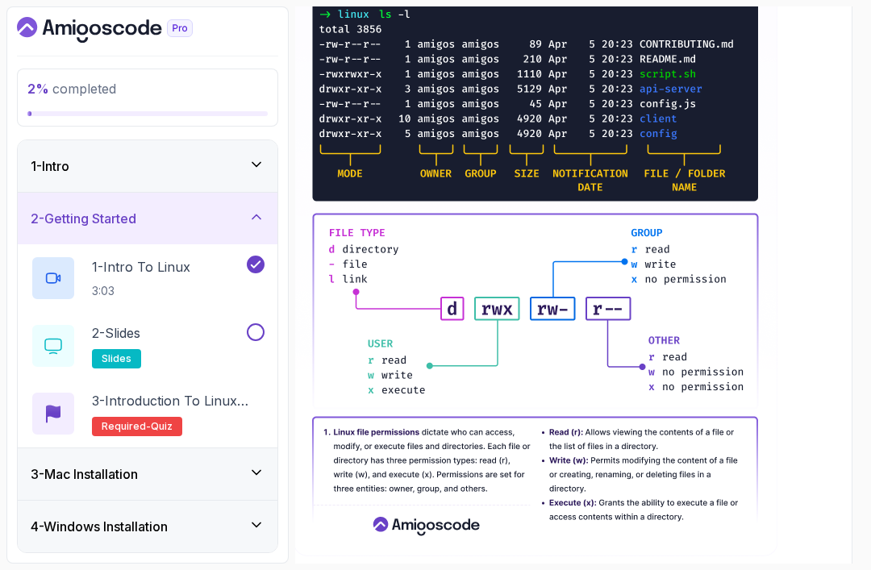
click at [211, 330] on div "2 - Slides slides" at bounding box center [137, 345] width 213 height 45
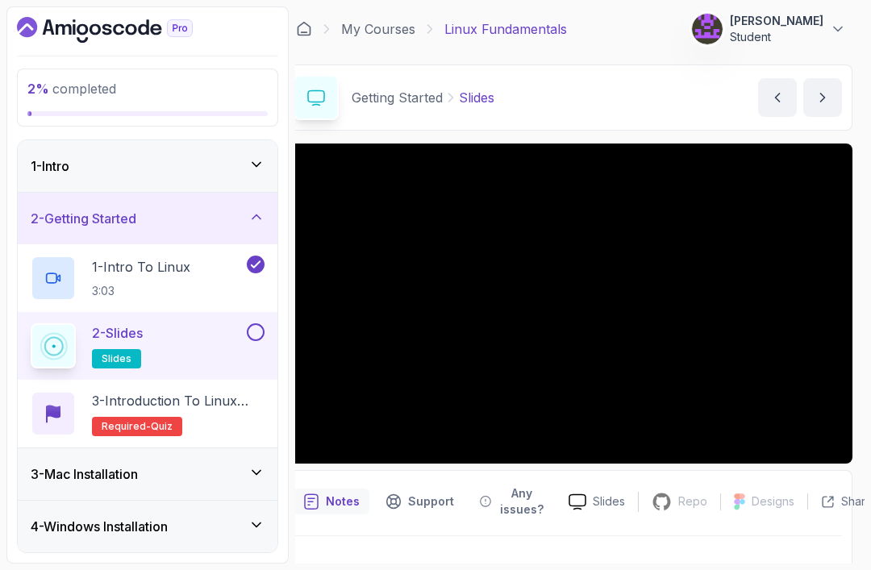
click at [247, 337] on div at bounding box center [254, 332] width 21 height 18
click at [261, 334] on button at bounding box center [256, 332] width 18 height 18
click at [207, 406] on p "3 - Introduction to Linux Quiz" at bounding box center [178, 400] width 173 height 19
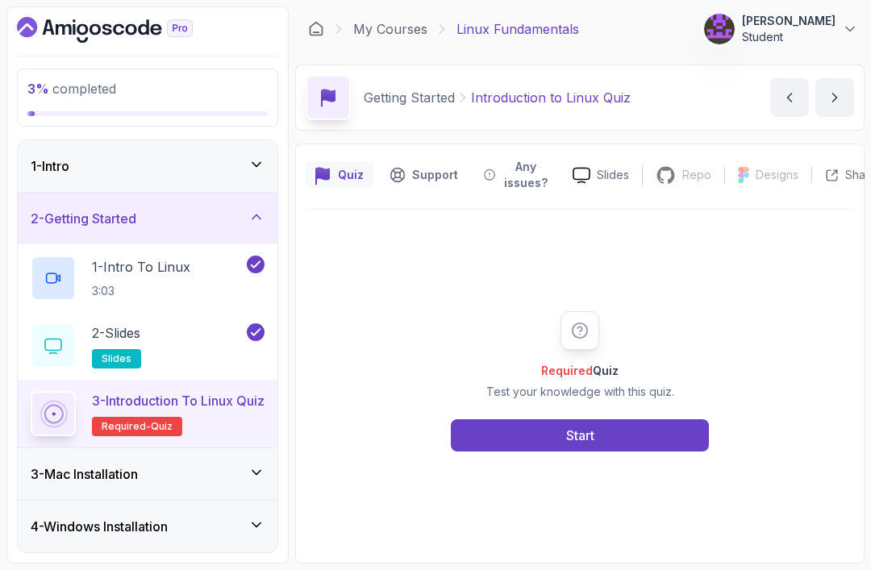
click at [614, 448] on button "Start" at bounding box center [580, 435] width 258 height 32
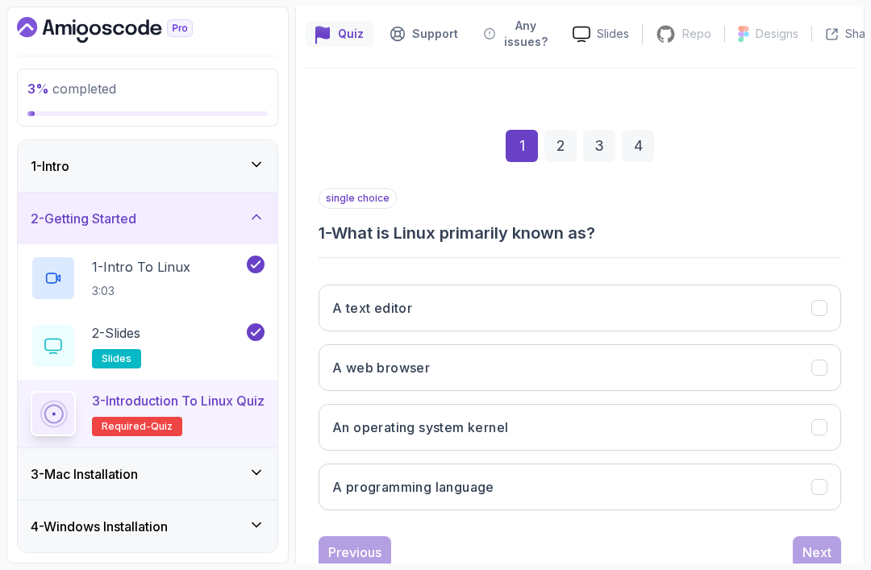
scroll to position [140, 0]
click at [627, 427] on button "An operating system kernel" at bounding box center [580, 428] width 523 height 47
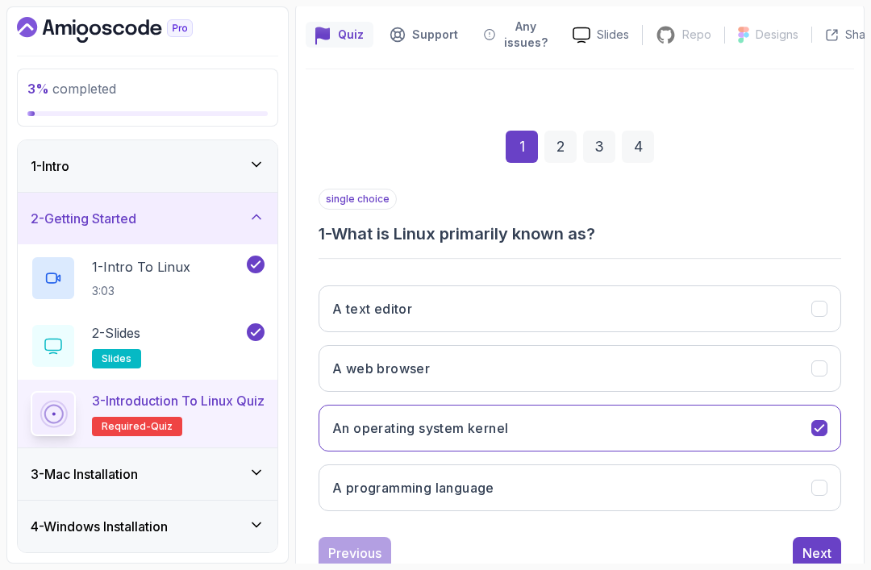
click at [819, 556] on div "Next" at bounding box center [817, 553] width 29 height 19
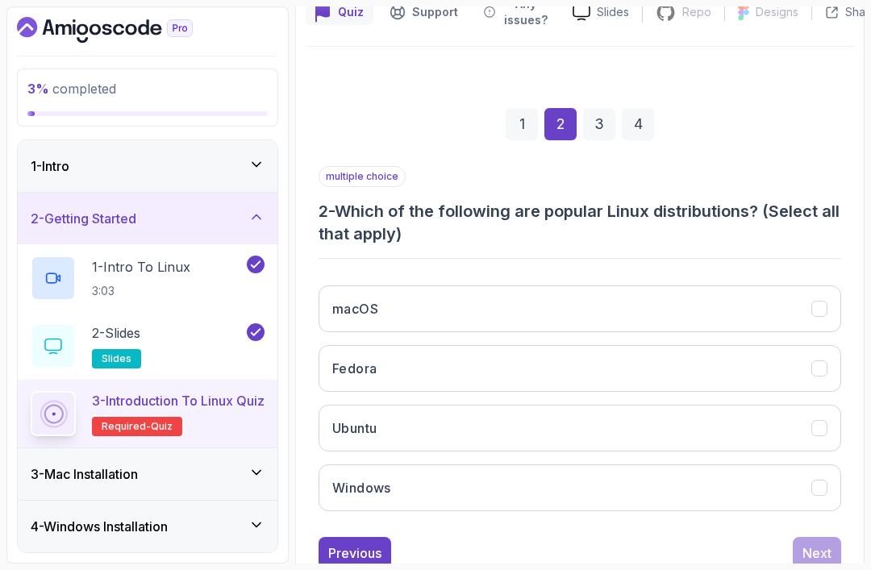
scroll to position [163, 0]
click at [820, 423] on icon "Ubuntu" at bounding box center [819, 428] width 15 height 15
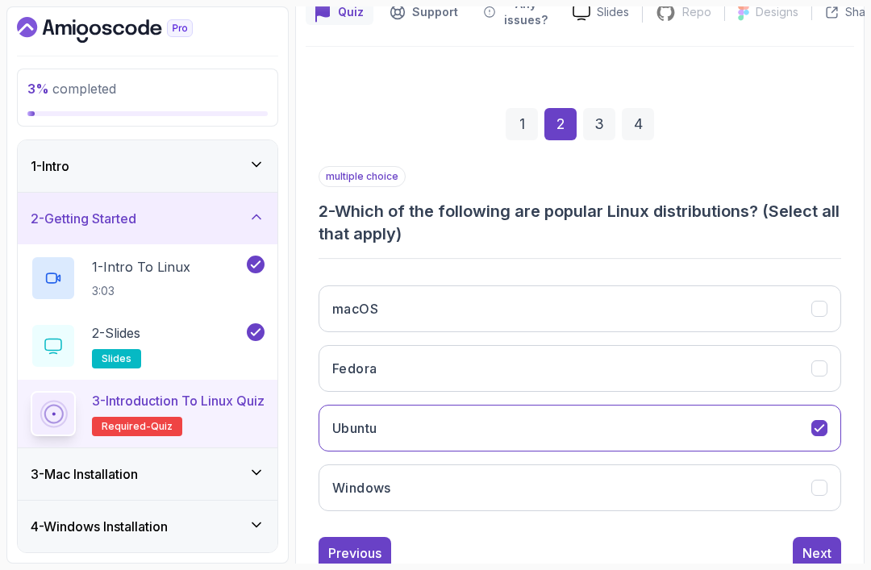
click at [823, 361] on div "Fedora" at bounding box center [819, 369] width 16 height 16
click at [822, 559] on div "Next" at bounding box center [817, 553] width 29 height 19
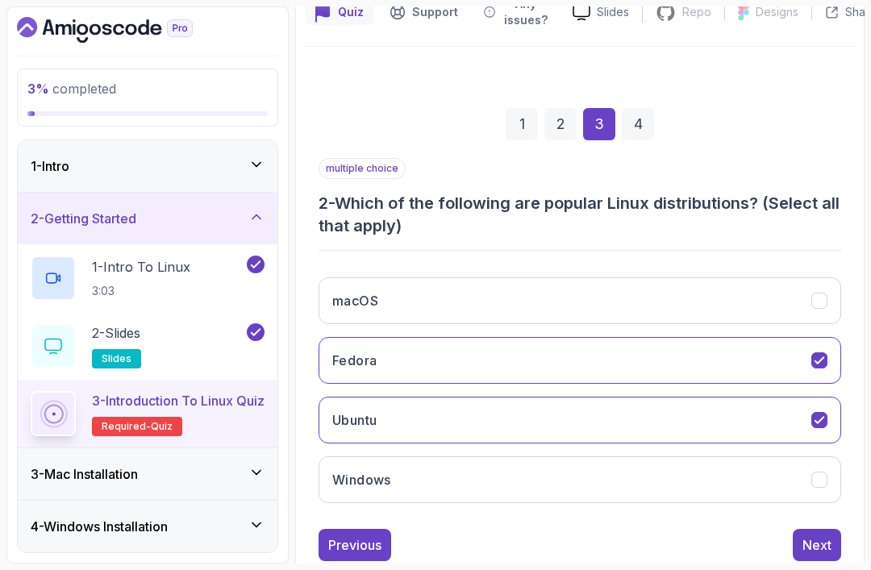
scroll to position [140, 0]
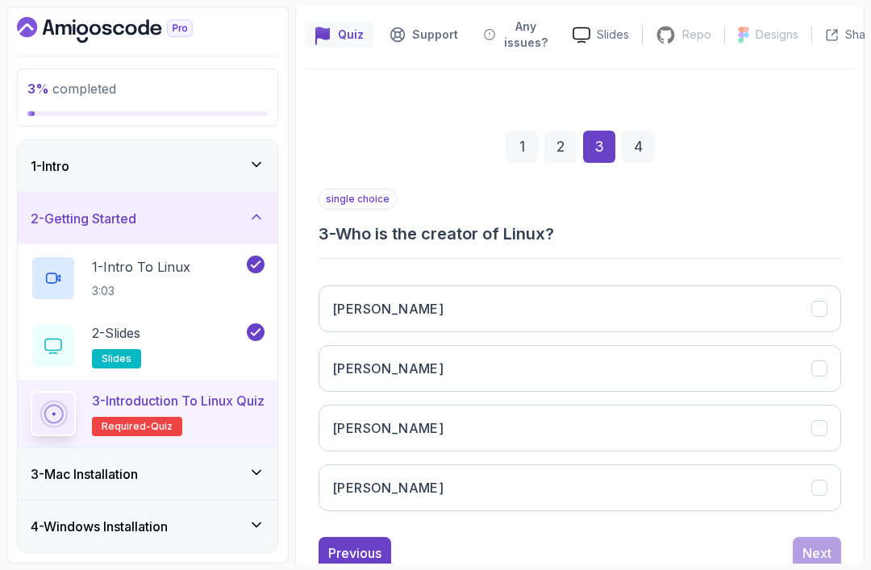
click at [832, 482] on button "[PERSON_NAME]" at bounding box center [580, 488] width 523 height 47
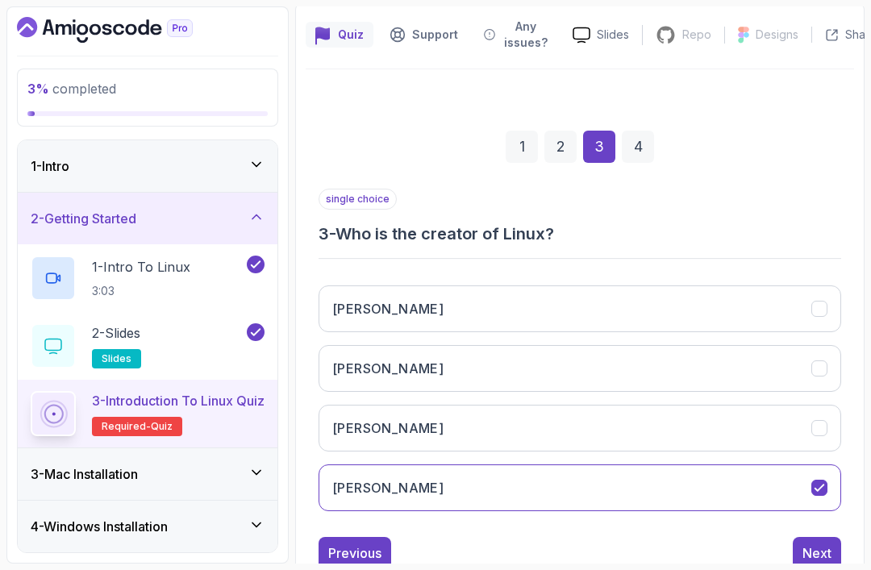
click at [815, 561] on div "Next" at bounding box center [817, 553] width 29 height 19
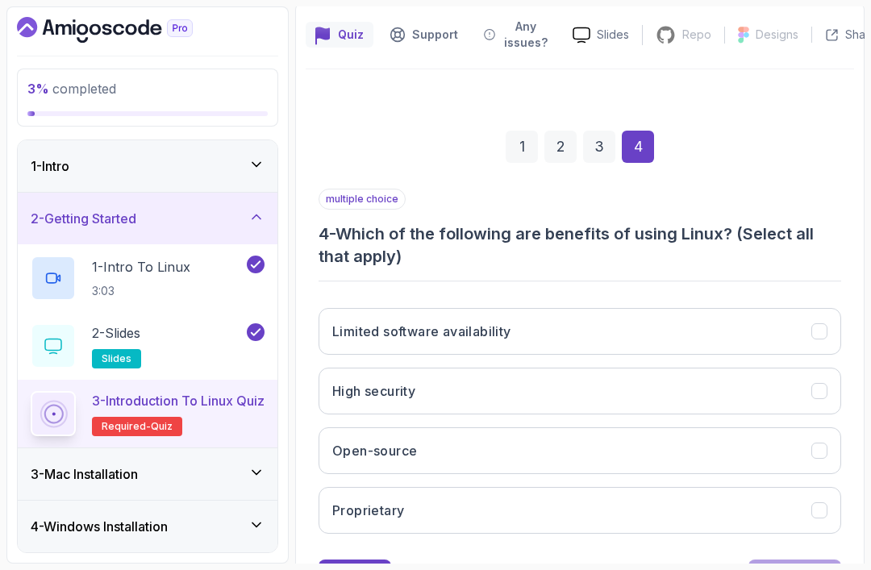
click at [818, 452] on icon "Open-source" at bounding box center [819, 451] width 15 height 15
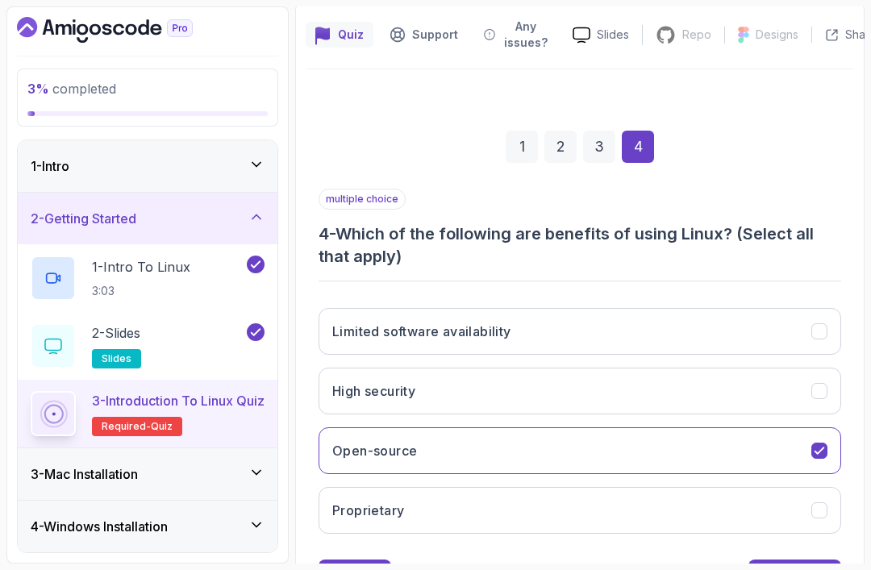
click at [813, 394] on icon "High security" at bounding box center [819, 391] width 15 height 15
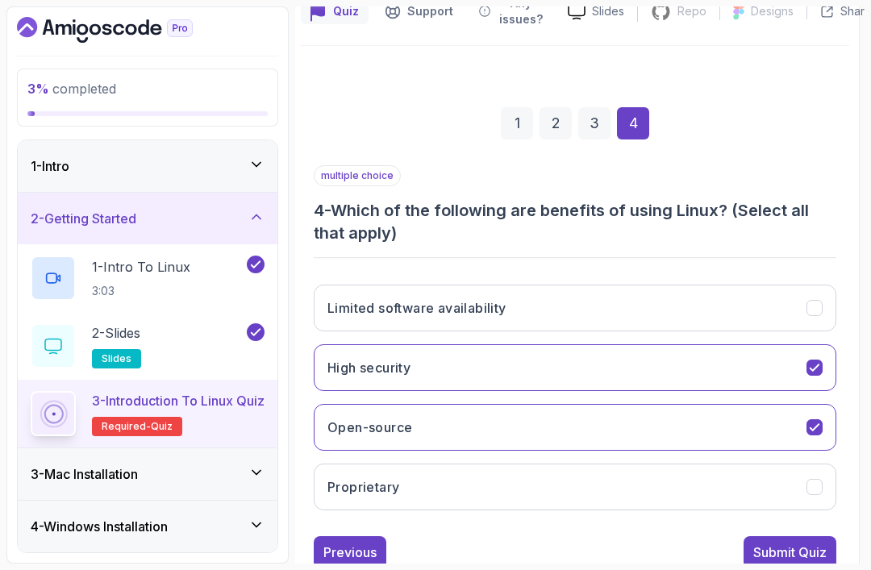
scroll to position [163, 5]
click at [790, 559] on div "Submit Quiz" at bounding box center [789, 553] width 73 height 19
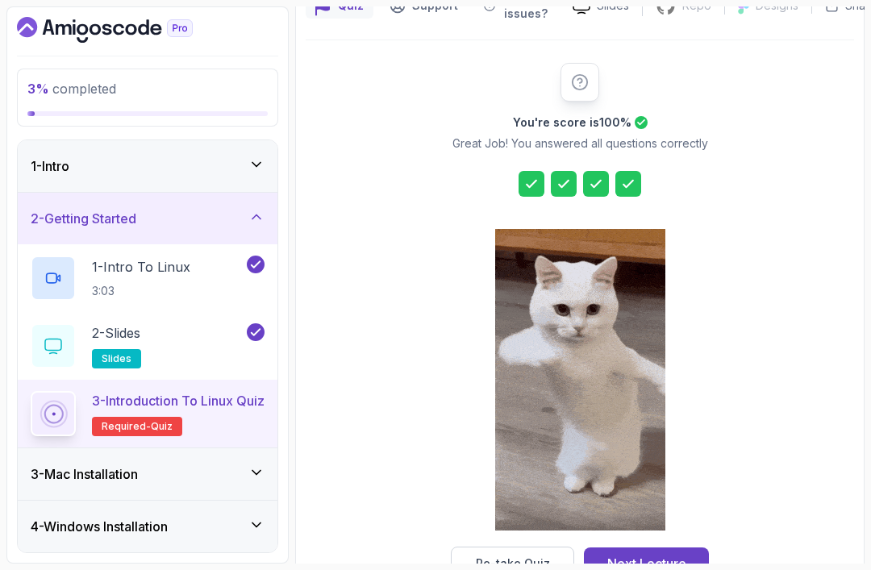
scroll to position [168, 0]
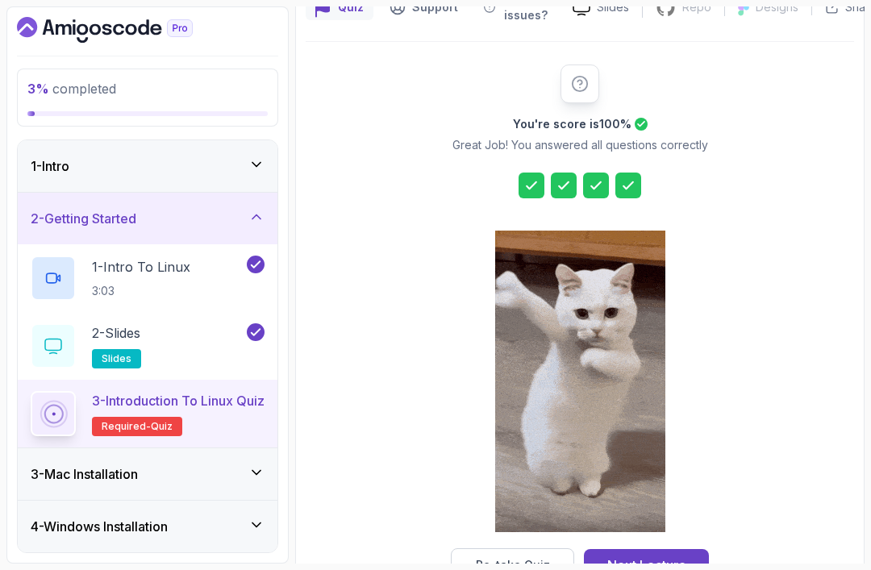
click at [664, 565] on div "Next Lecture" at bounding box center [646, 565] width 79 height 19
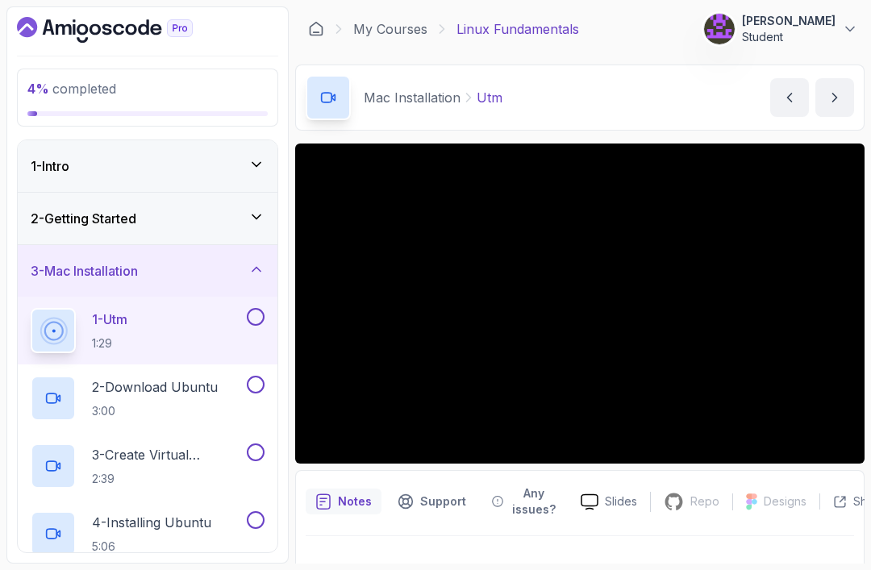
click at [210, 220] on div "2 - Getting Started" at bounding box center [148, 218] width 234 height 19
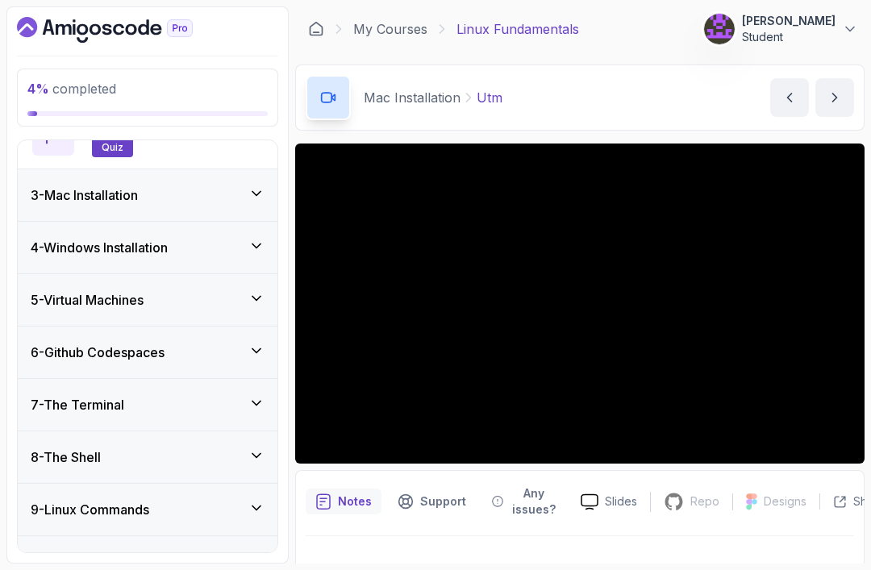
scroll to position [276, 0]
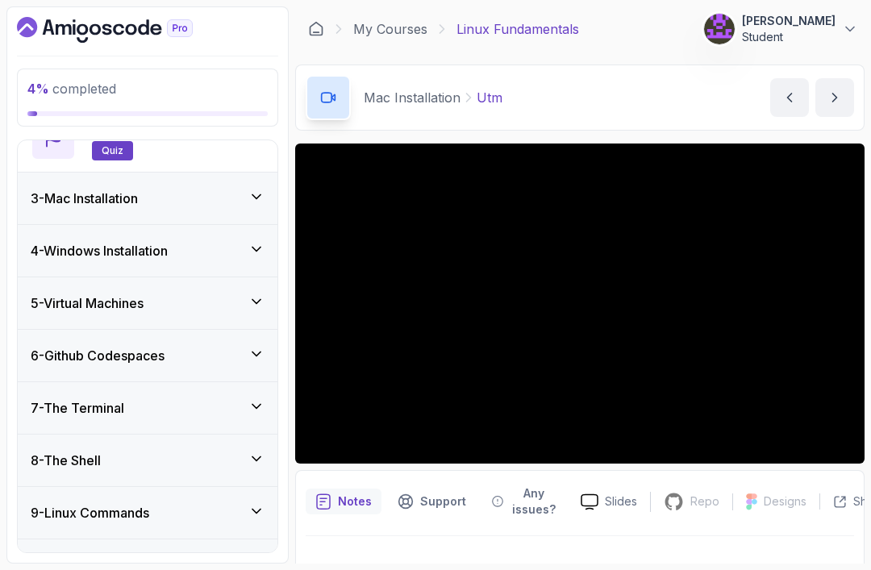
click at [177, 187] on div "3 - Mac Installation" at bounding box center [148, 199] width 260 height 52
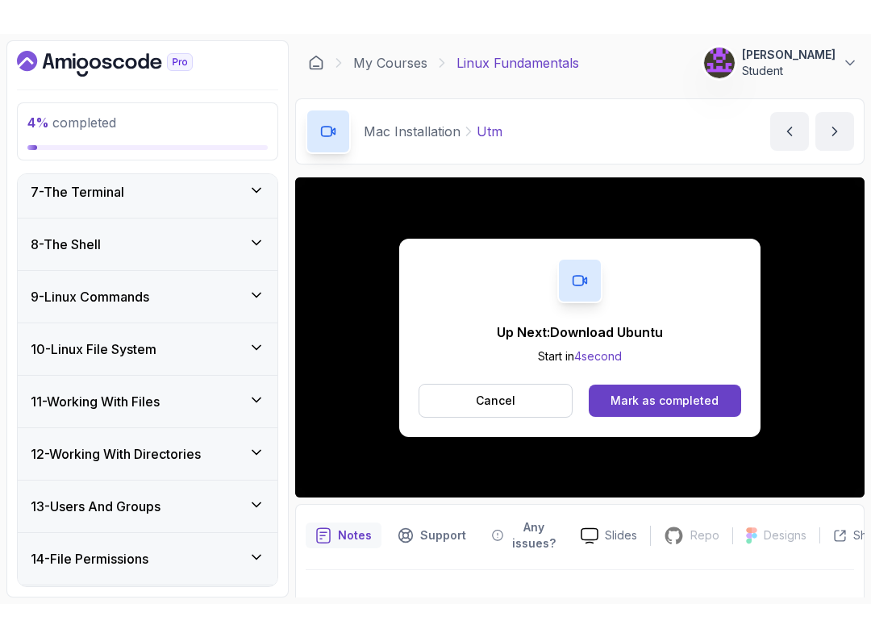
scroll to position [796, 0]
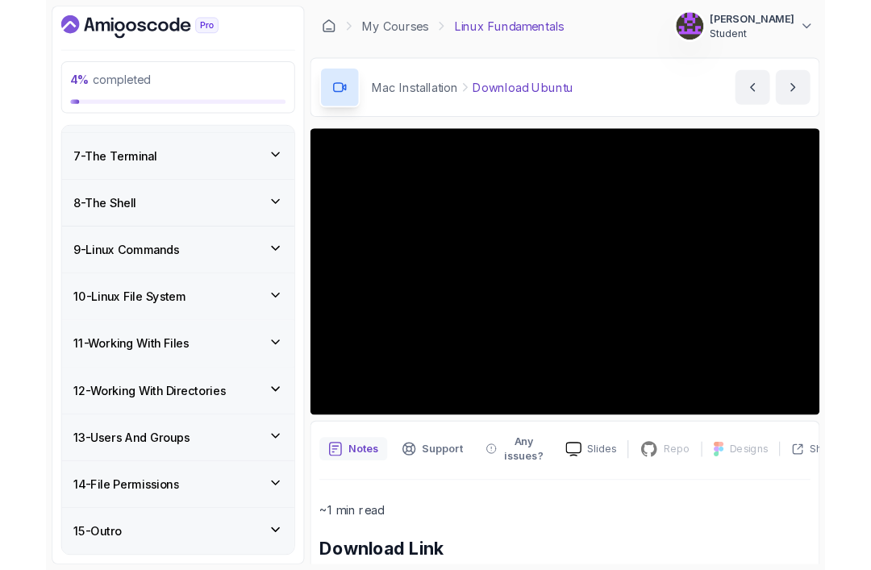
scroll to position [765, 0]
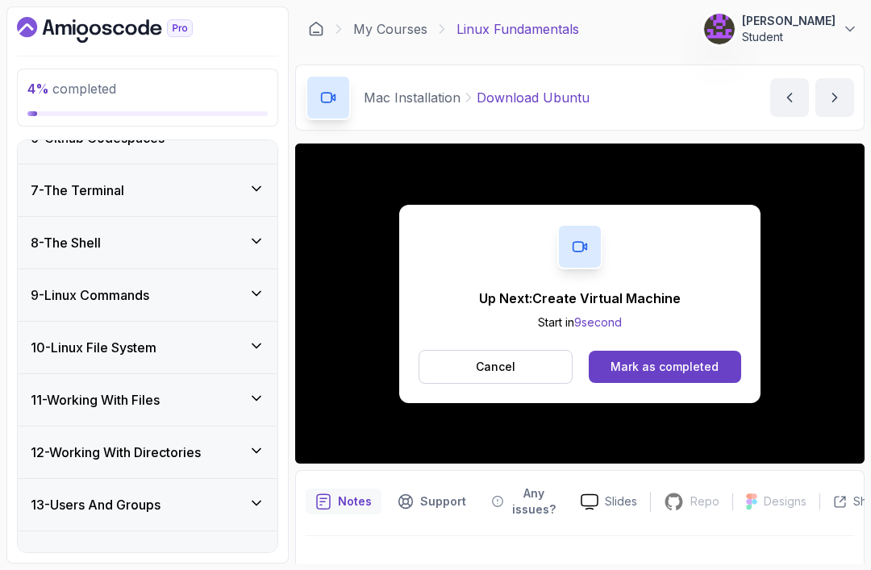
click at [687, 355] on button "Mark as completed" at bounding box center [665, 367] width 152 height 32
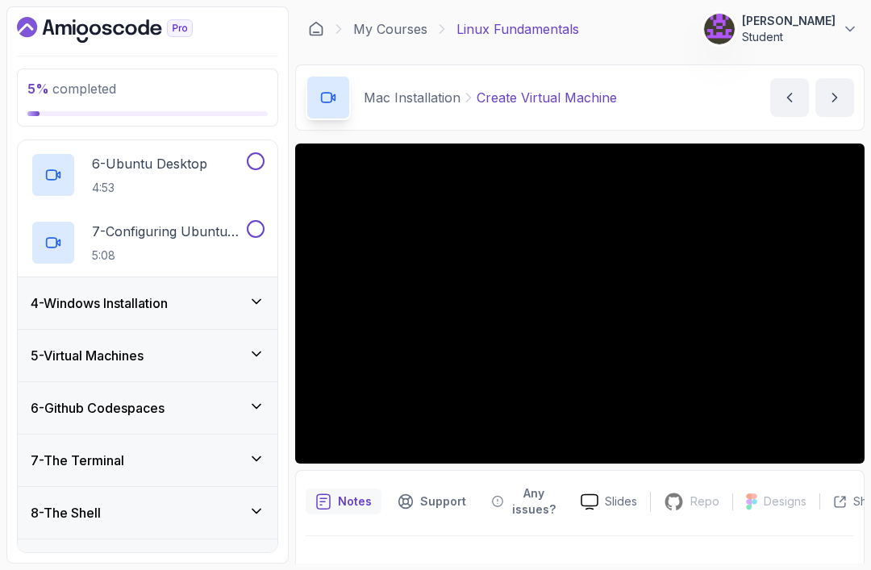
scroll to position [515, 0]
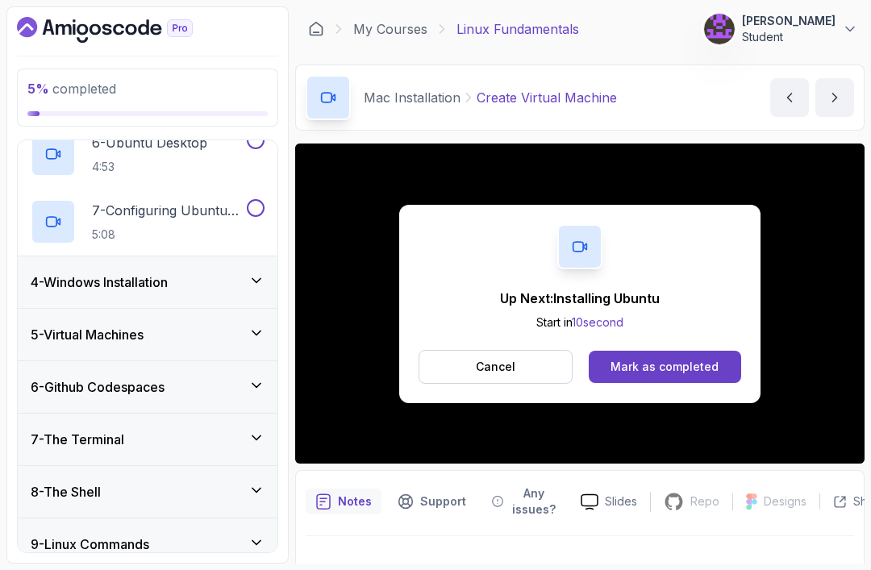
click at [658, 367] on div "Mark as completed" at bounding box center [665, 367] width 108 height 16
click at [651, 370] on div "Mark as completed" at bounding box center [665, 367] width 108 height 16
click at [678, 362] on div "Mark as completed" at bounding box center [665, 367] width 108 height 16
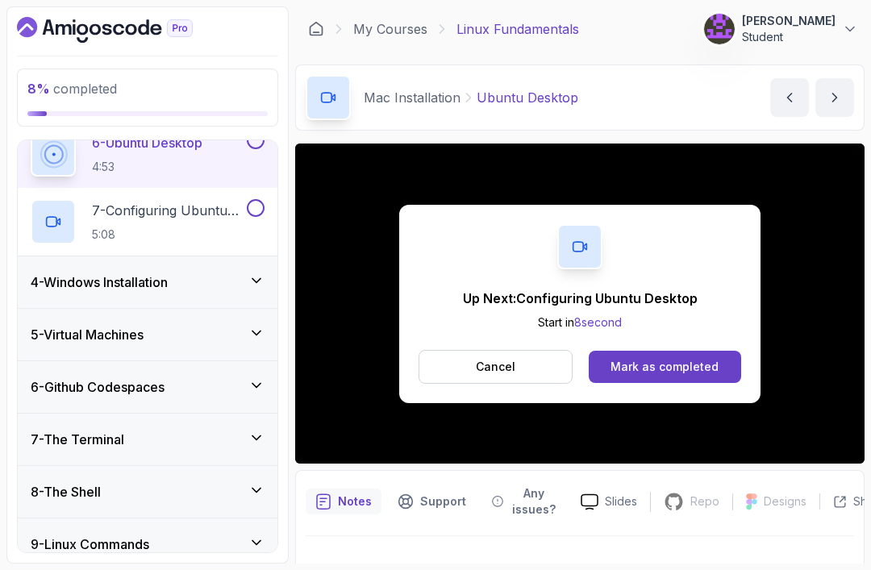
click at [658, 359] on div "Mark as completed" at bounding box center [665, 367] width 108 height 16
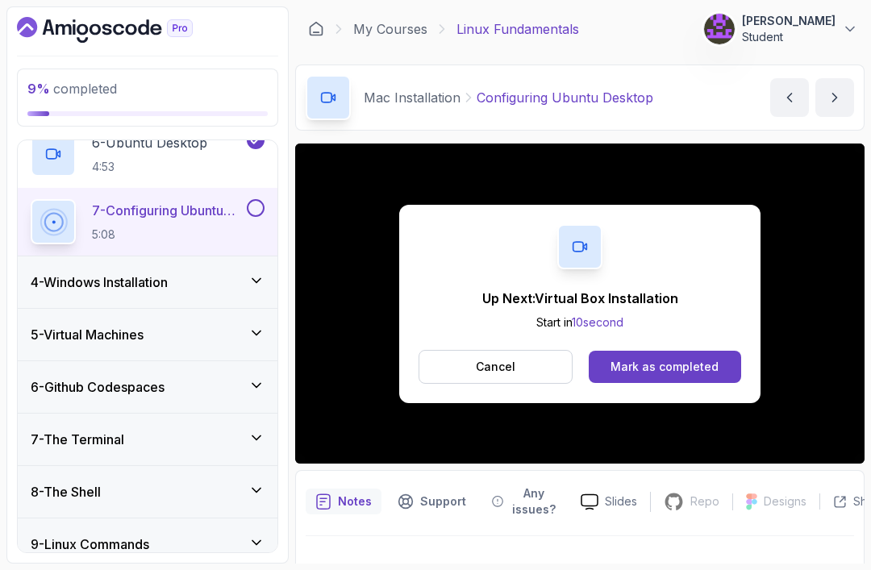
click at [672, 359] on div "Mark as completed" at bounding box center [665, 367] width 108 height 16
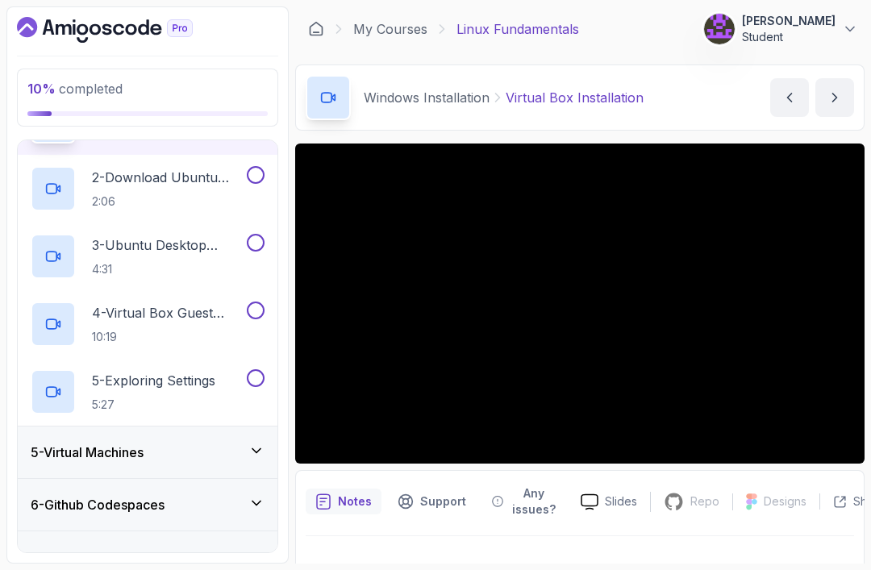
scroll to position [264, 0]
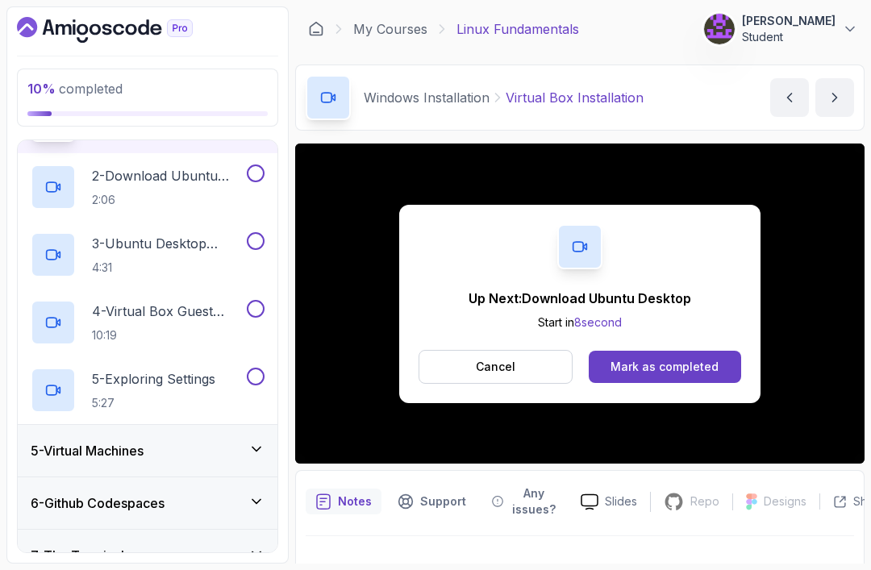
click at [666, 361] on div "Mark as completed" at bounding box center [665, 367] width 108 height 16
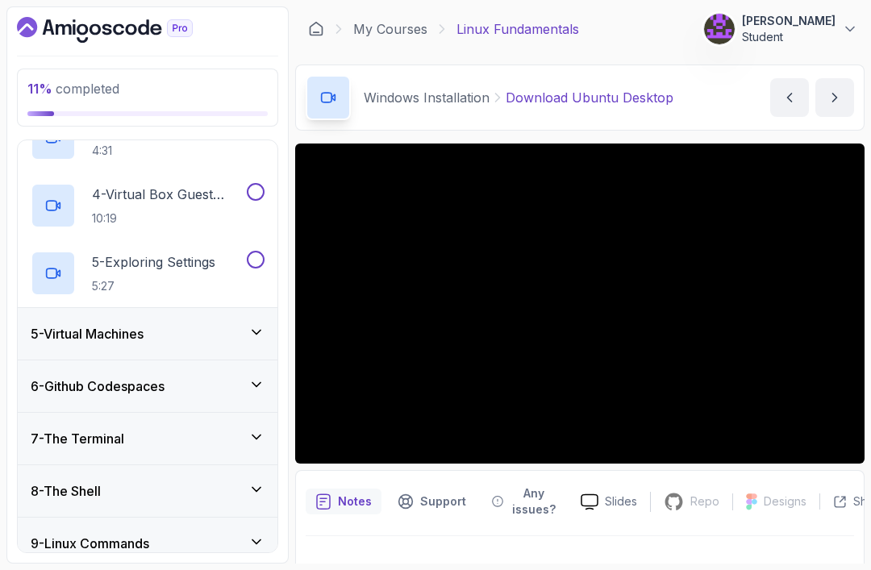
click at [156, 334] on div "5 - Virtual Machines" at bounding box center [148, 333] width 234 height 19
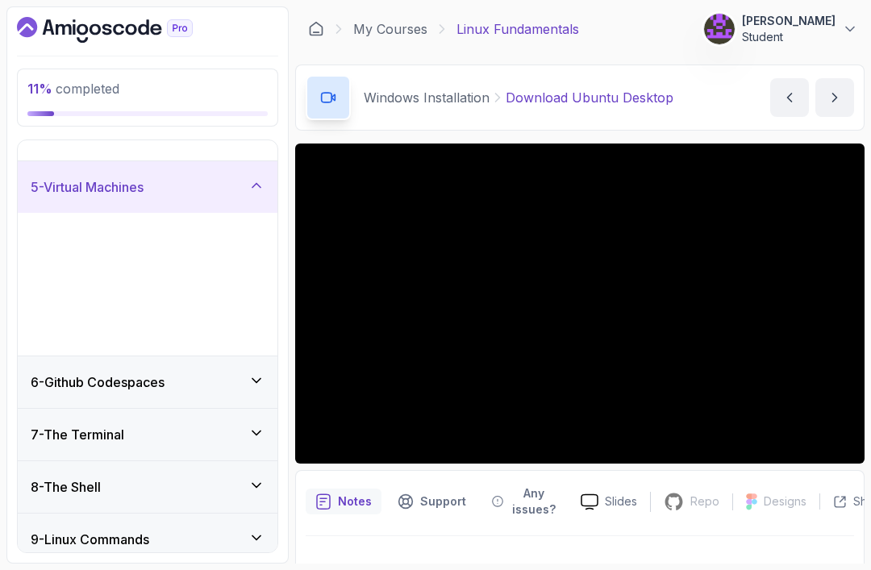
scroll to position [323, 0]
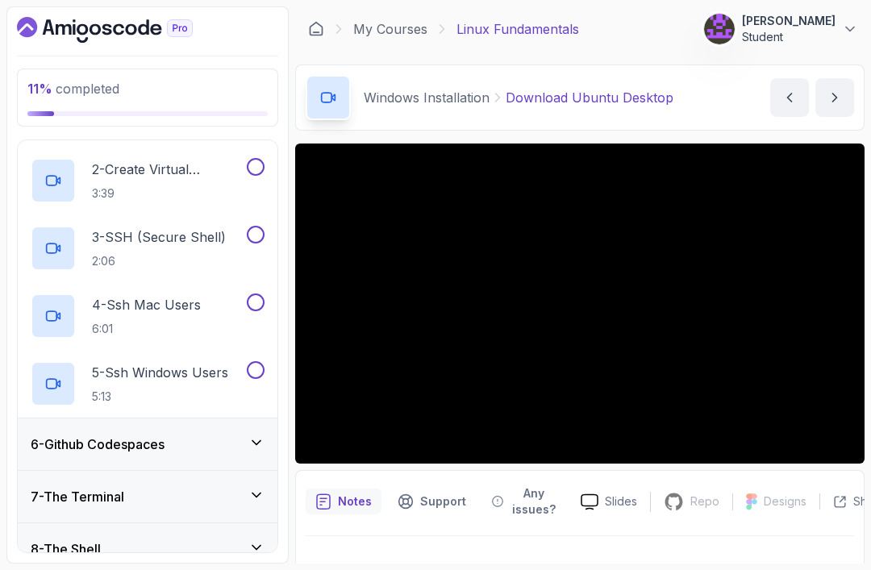
click at [166, 180] on h2 "2 - Create Virtual Machine 3:39" at bounding box center [168, 181] width 152 height 42
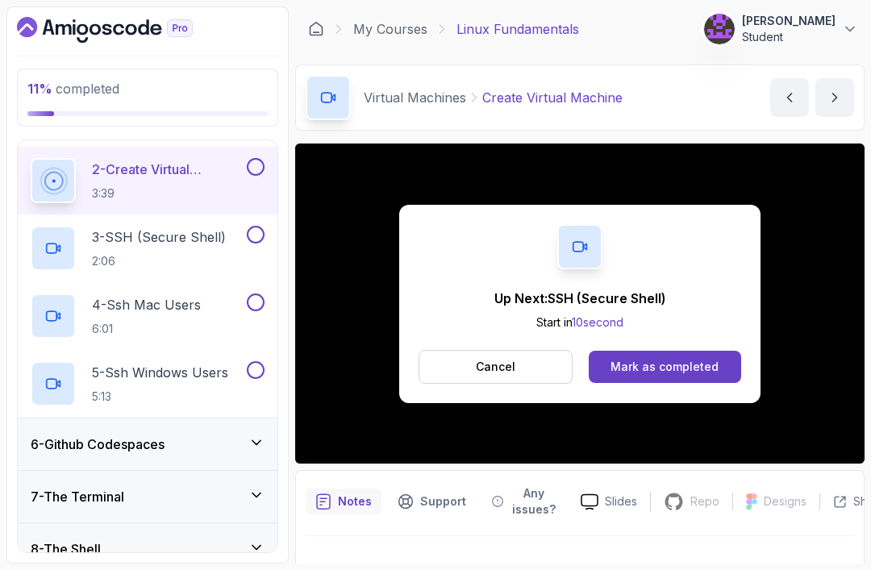
click at [678, 361] on div "Mark as completed" at bounding box center [665, 367] width 108 height 16
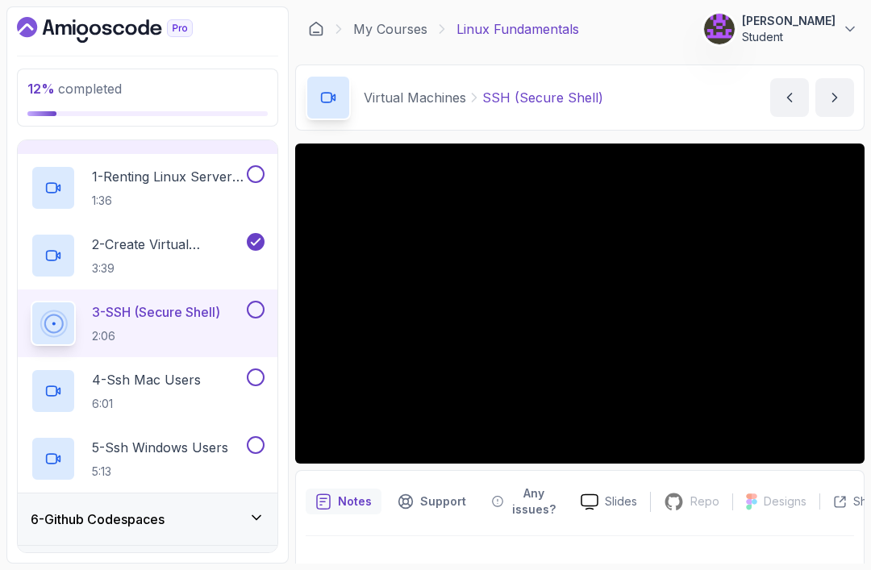
scroll to position [245, 0]
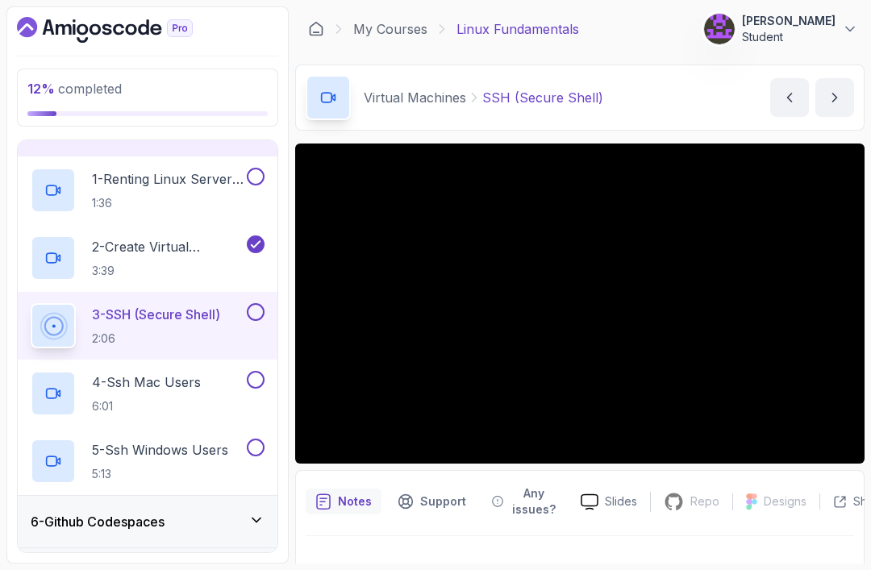
click at [166, 182] on p "1 - Renting Linux Server From Cloud Providers" at bounding box center [168, 178] width 152 height 19
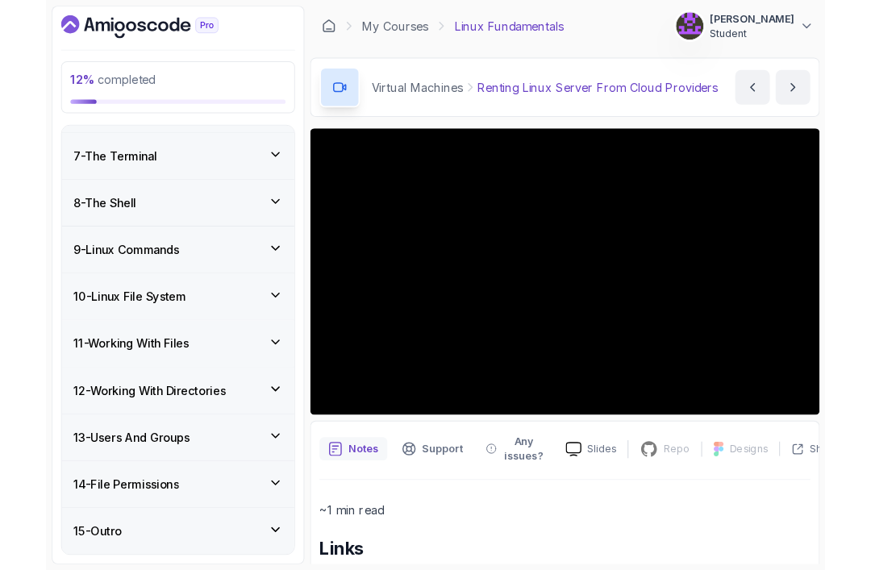
scroll to position [629, 0]
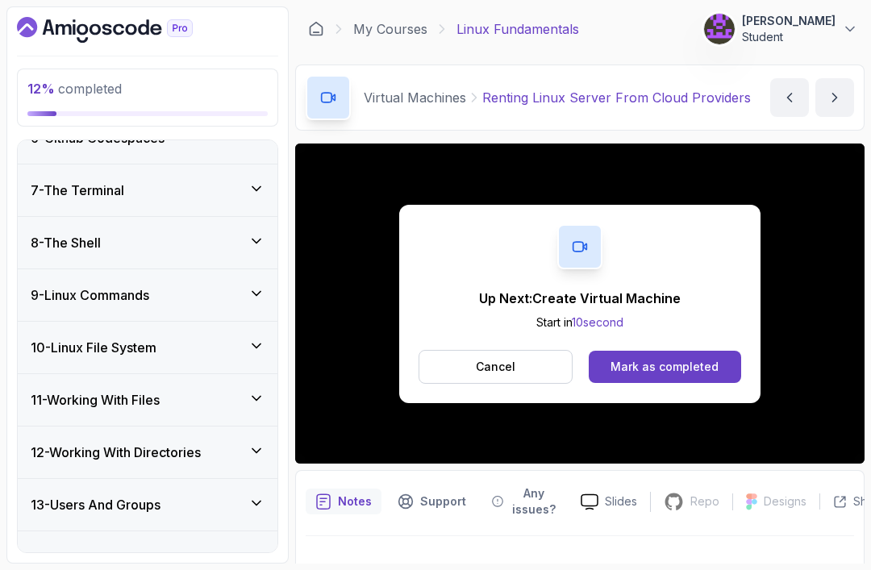
click at [691, 370] on div "Mark as completed" at bounding box center [665, 367] width 108 height 16
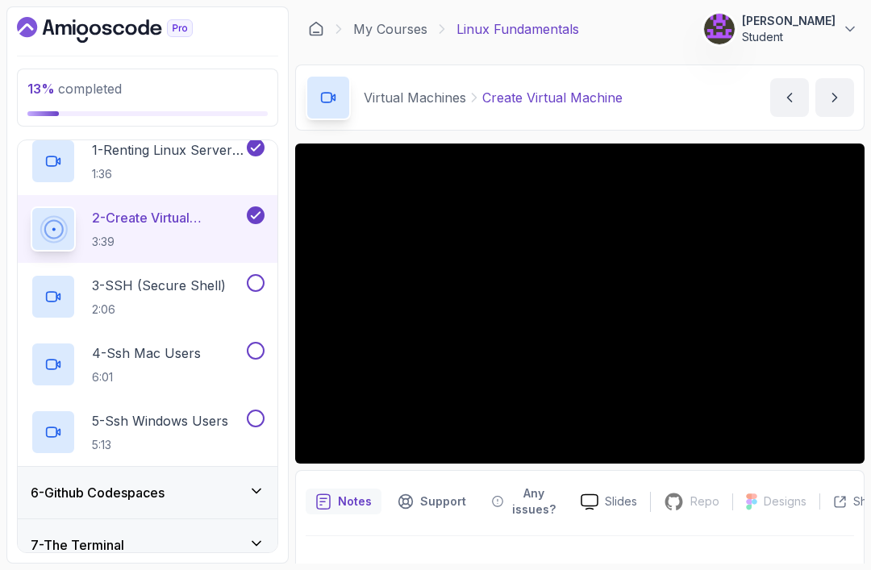
scroll to position [271, 0]
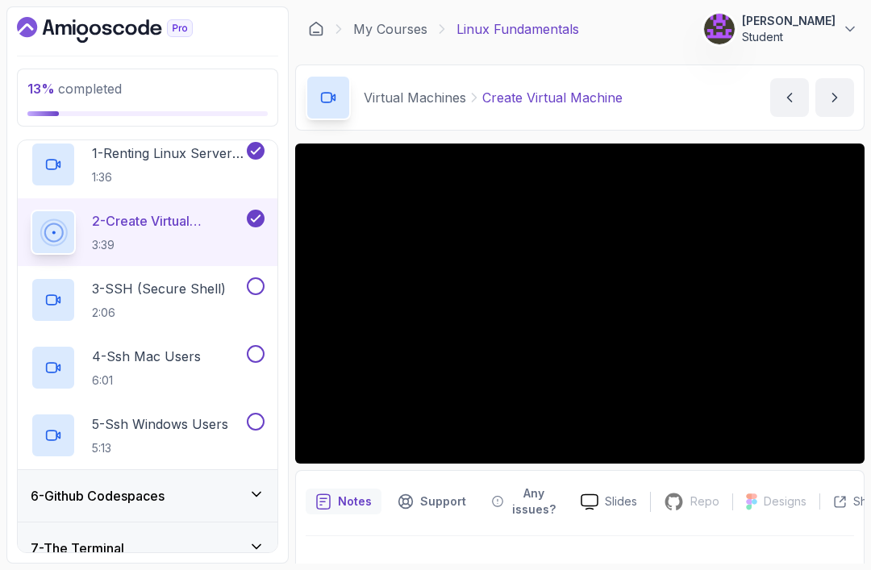
click at [179, 293] on p "3 - SSH (Secure Shell)" at bounding box center [159, 288] width 134 height 19
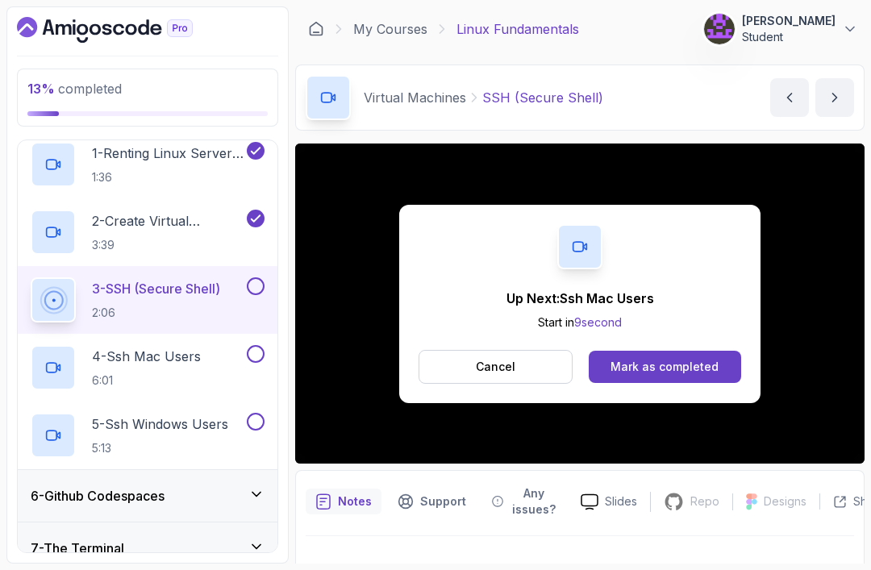
click at [682, 360] on div "Mark as completed" at bounding box center [665, 367] width 108 height 16
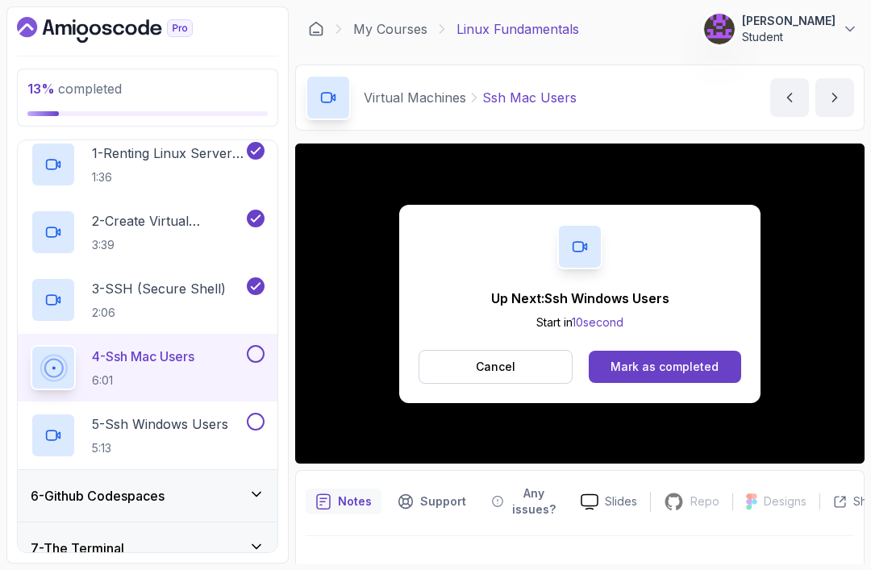
click at [695, 376] on button "Mark as completed" at bounding box center [665, 367] width 152 height 32
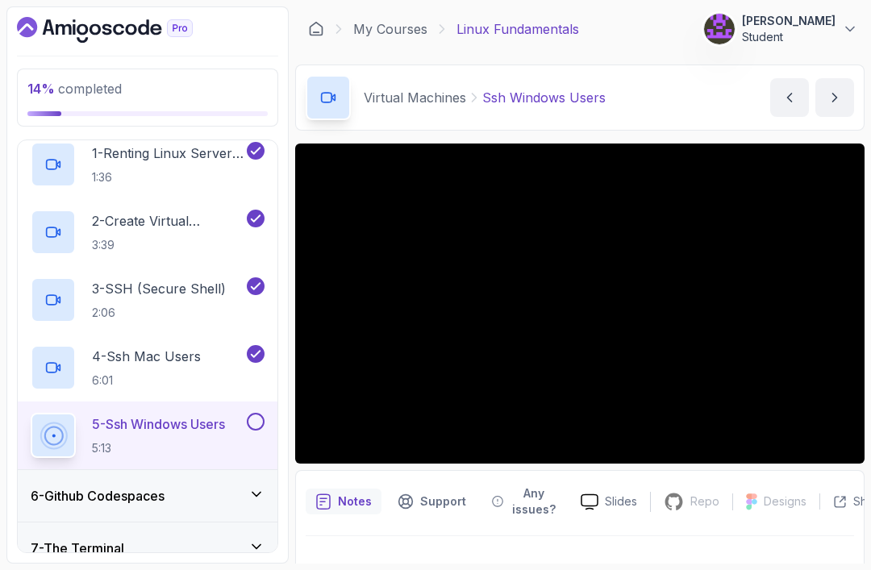
click at [155, 499] on h3 "6 - Github Codespaces" at bounding box center [98, 495] width 134 height 19
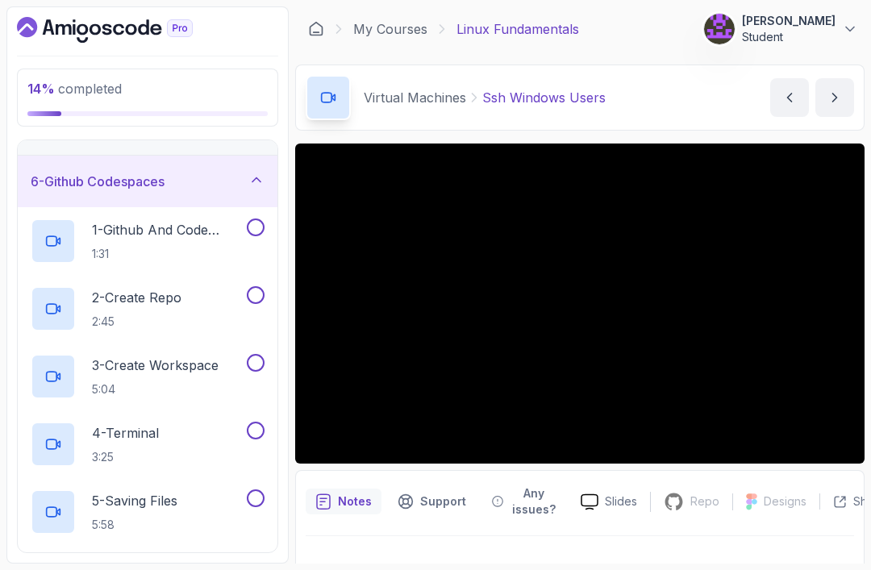
scroll to position [240, 0]
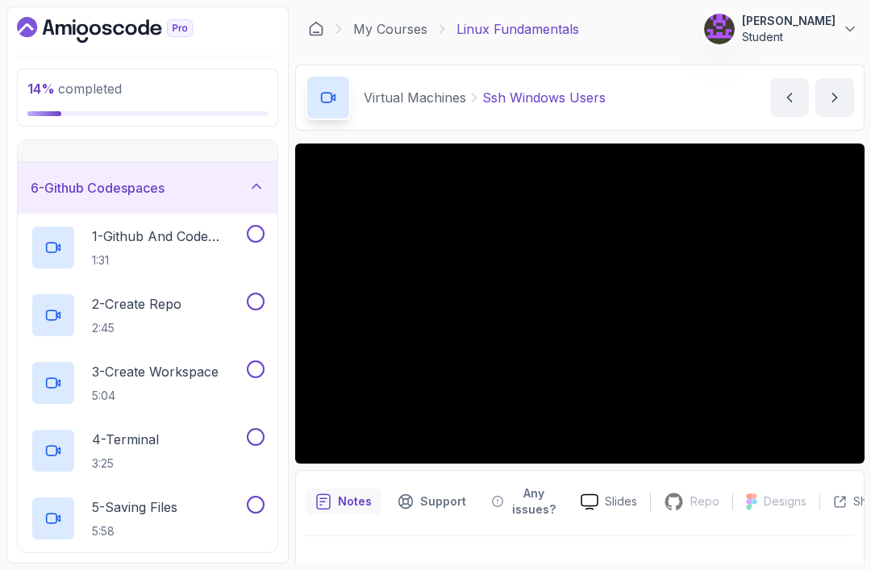
click at [163, 242] on p "1 - Github And Code Spaces" at bounding box center [168, 236] width 152 height 19
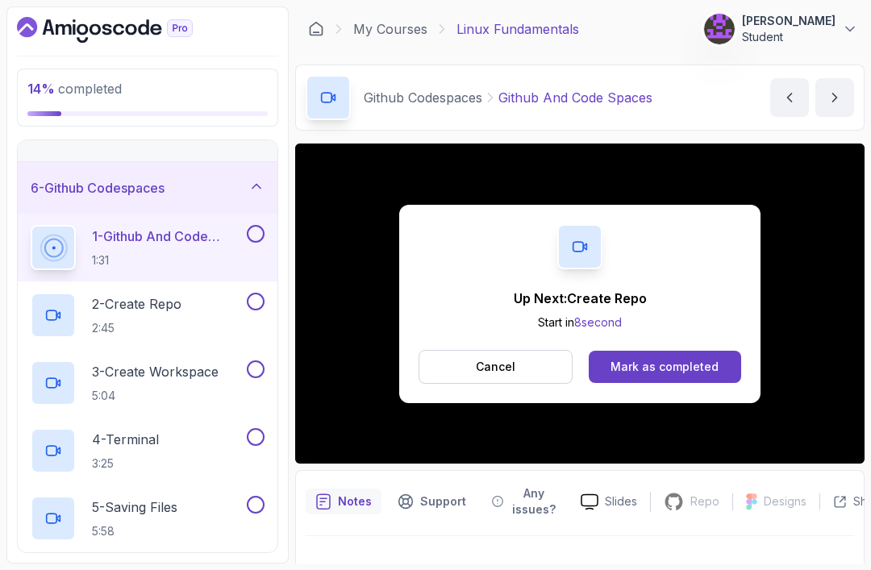
click at [655, 366] on div "Mark as completed" at bounding box center [665, 367] width 108 height 16
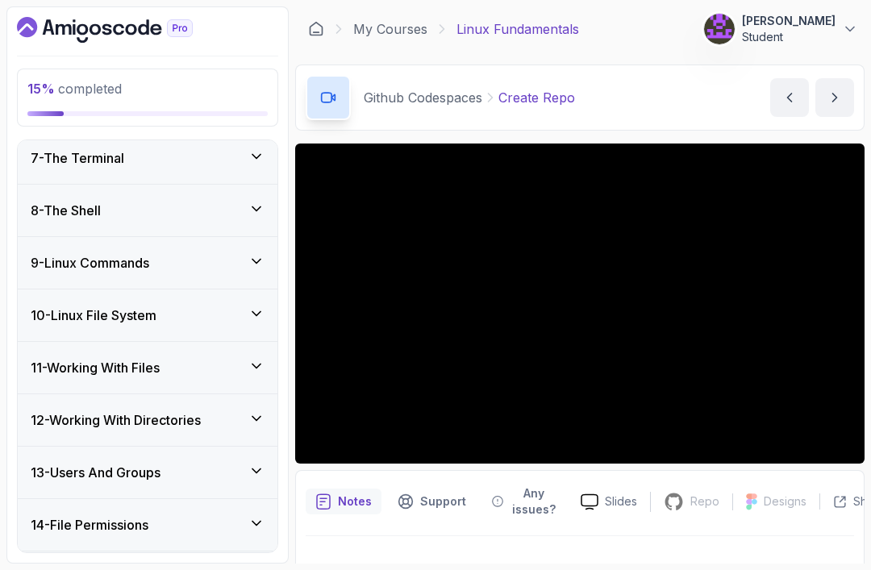
scroll to position [728, 0]
